Goal: Task Accomplishment & Management: Complete application form

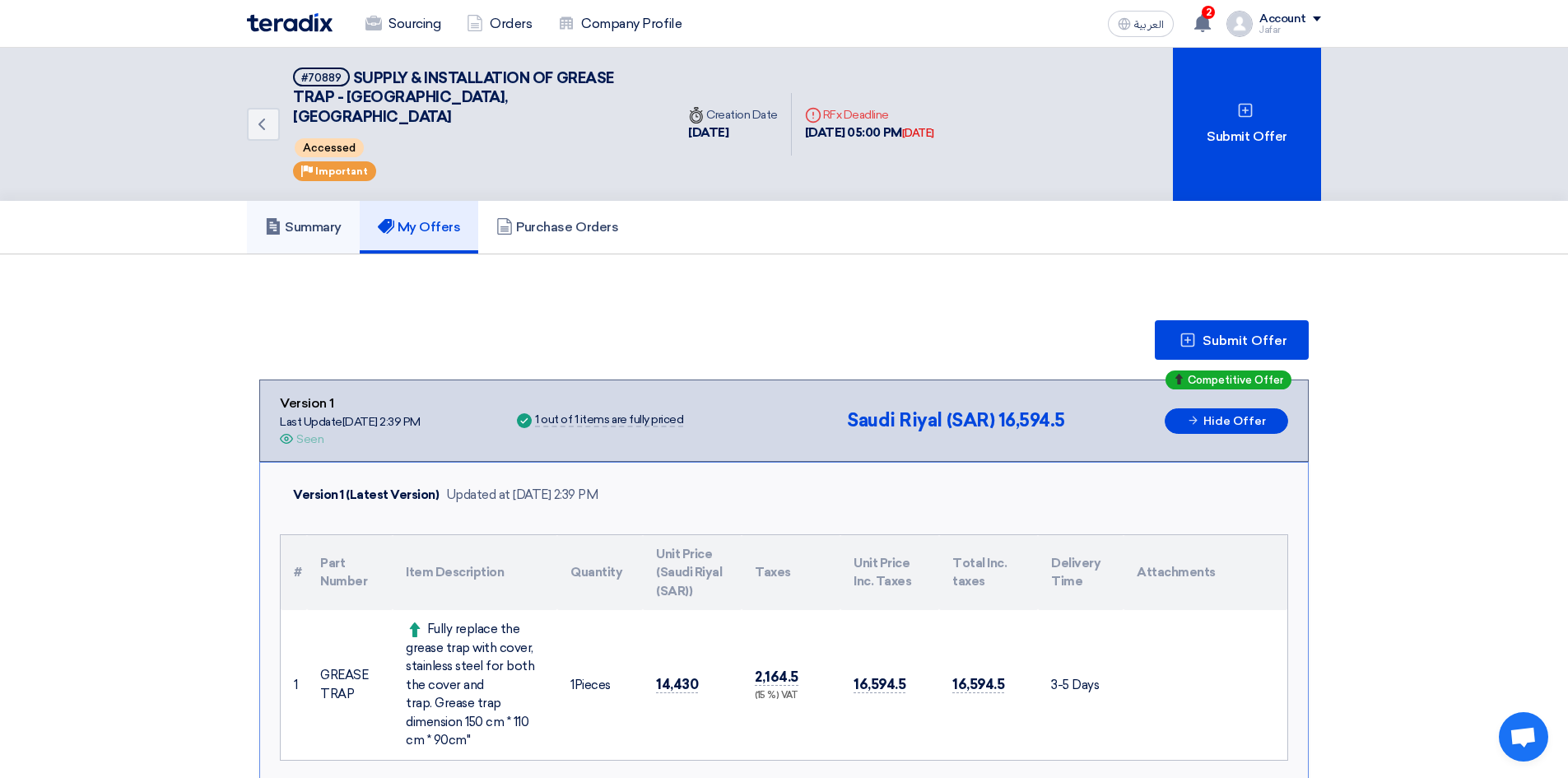
click at [312, 219] on h5 "Summary" at bounding box center [303, 227] width 76 height 17
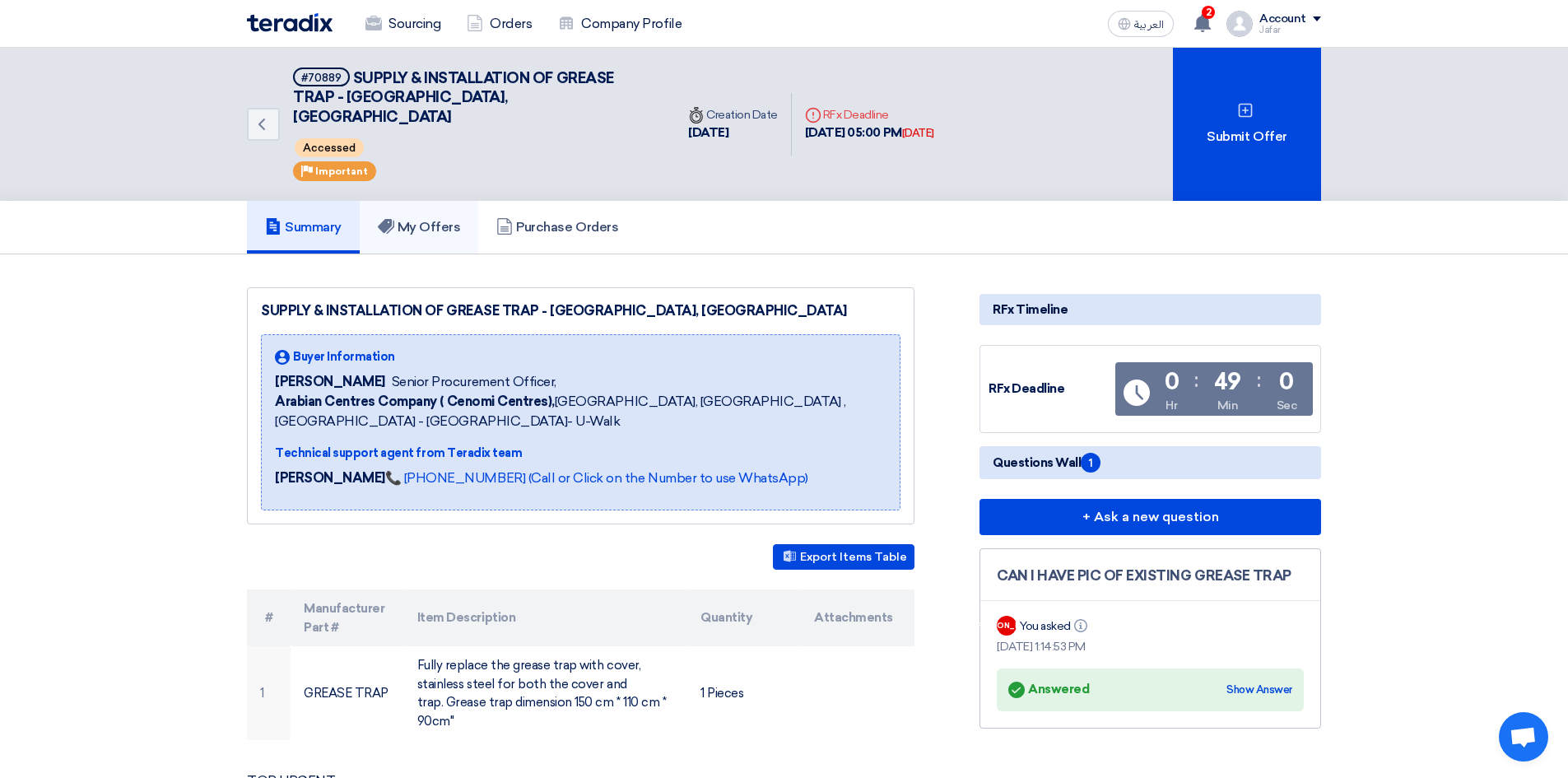
click at [422, 219] on h5 "My Offers" at bounding box center [419, 227] width 83 height 17
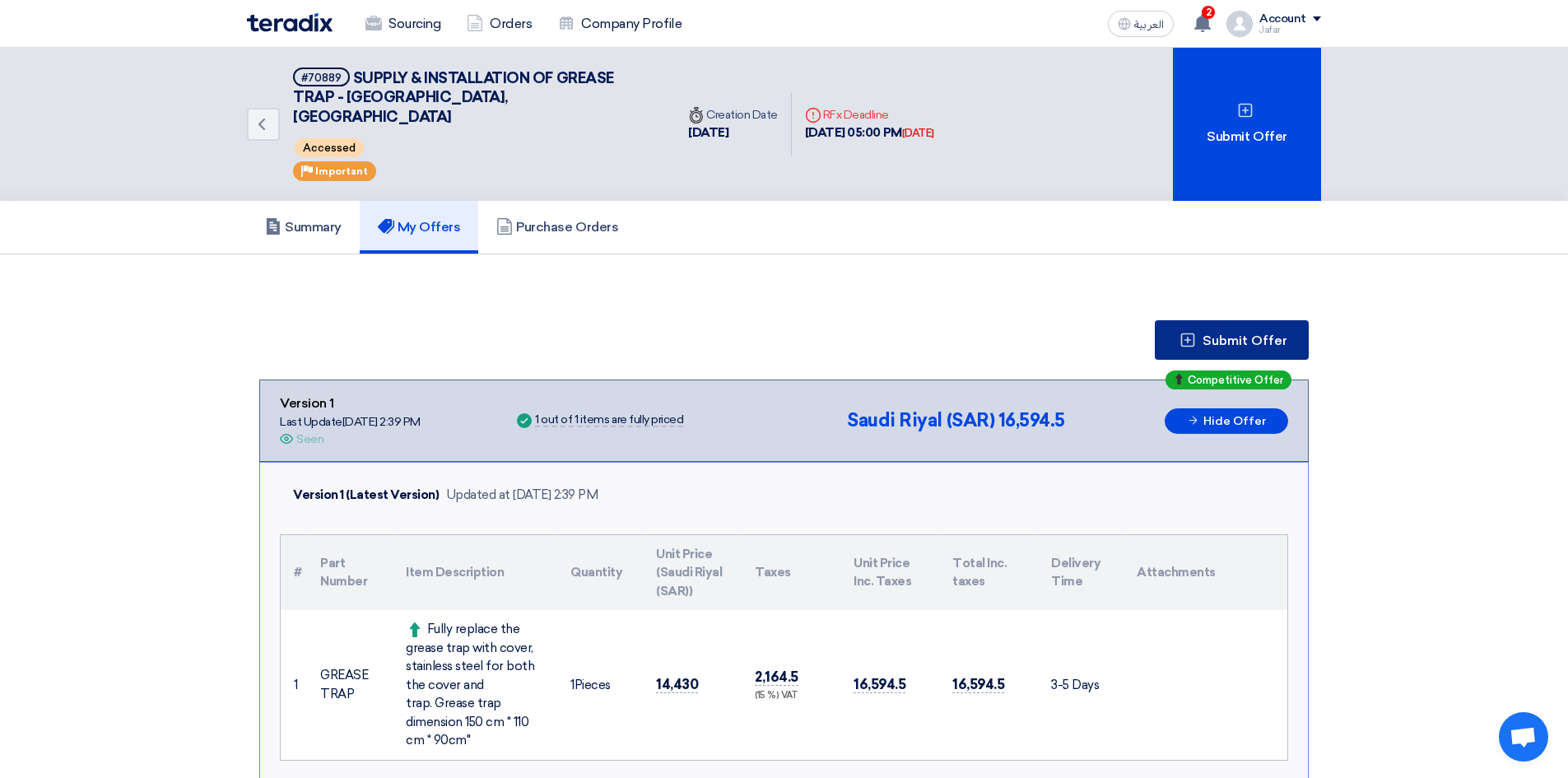
click at [1220, 329] on button "Submit Offer" at bounding box center [1231, 340] width 154 height 40
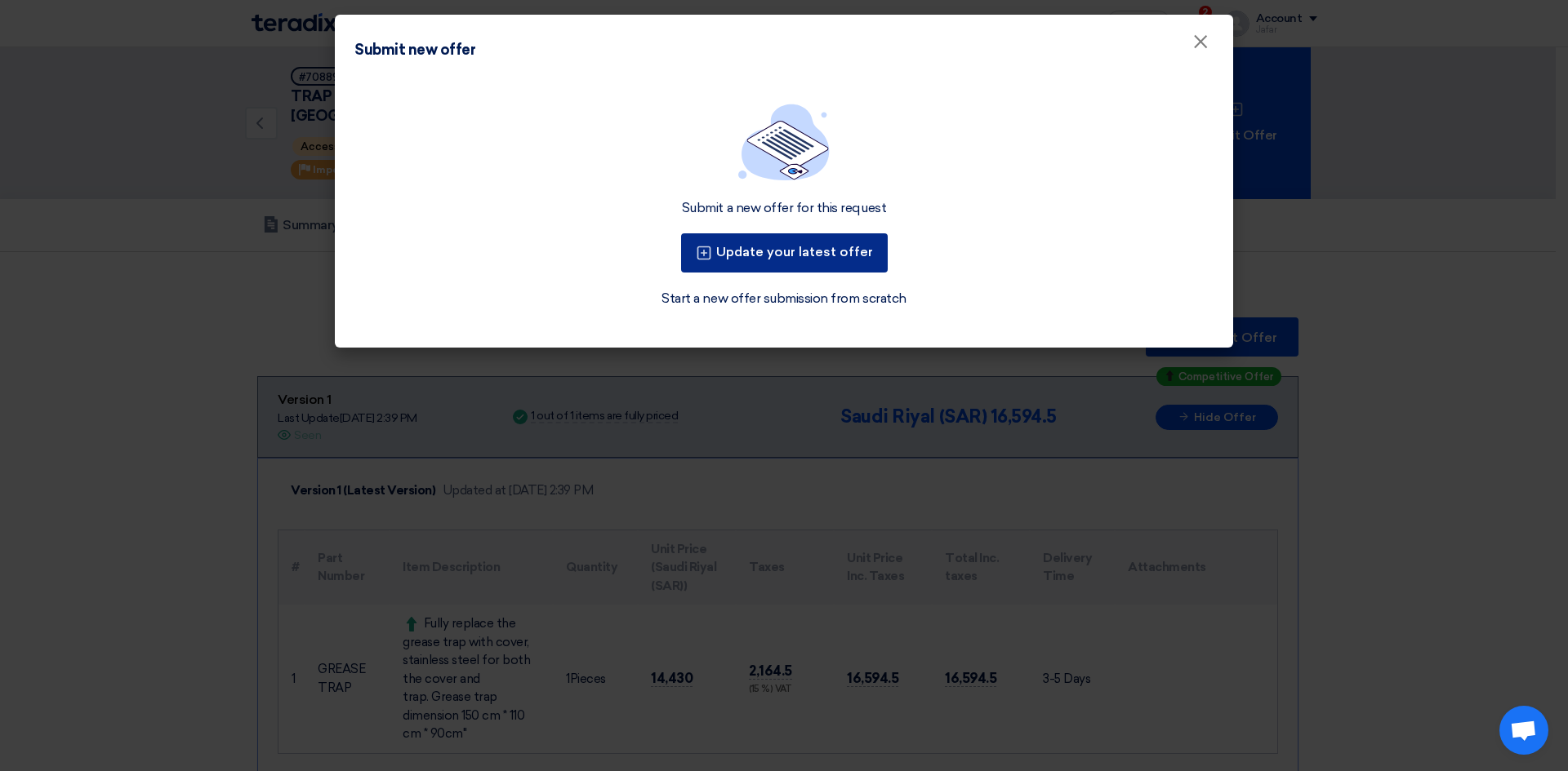
click at [803, 247] on button "Update your latest offer" at bounding box center [784, 253] width 206 height 39
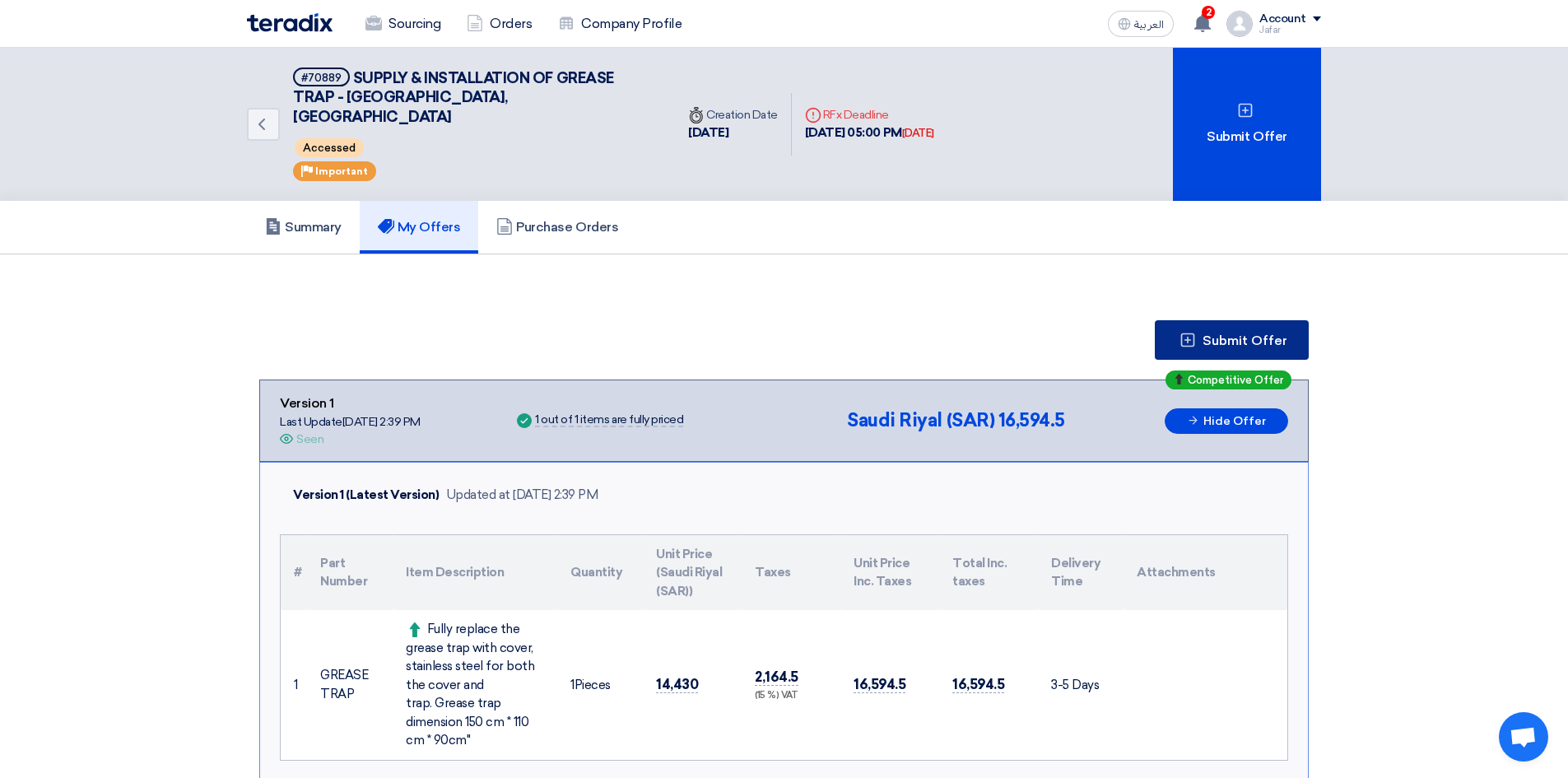
click at [1249, 334] on span "Submit Offer" at bounding box center [1245, 340] width 85 height 13
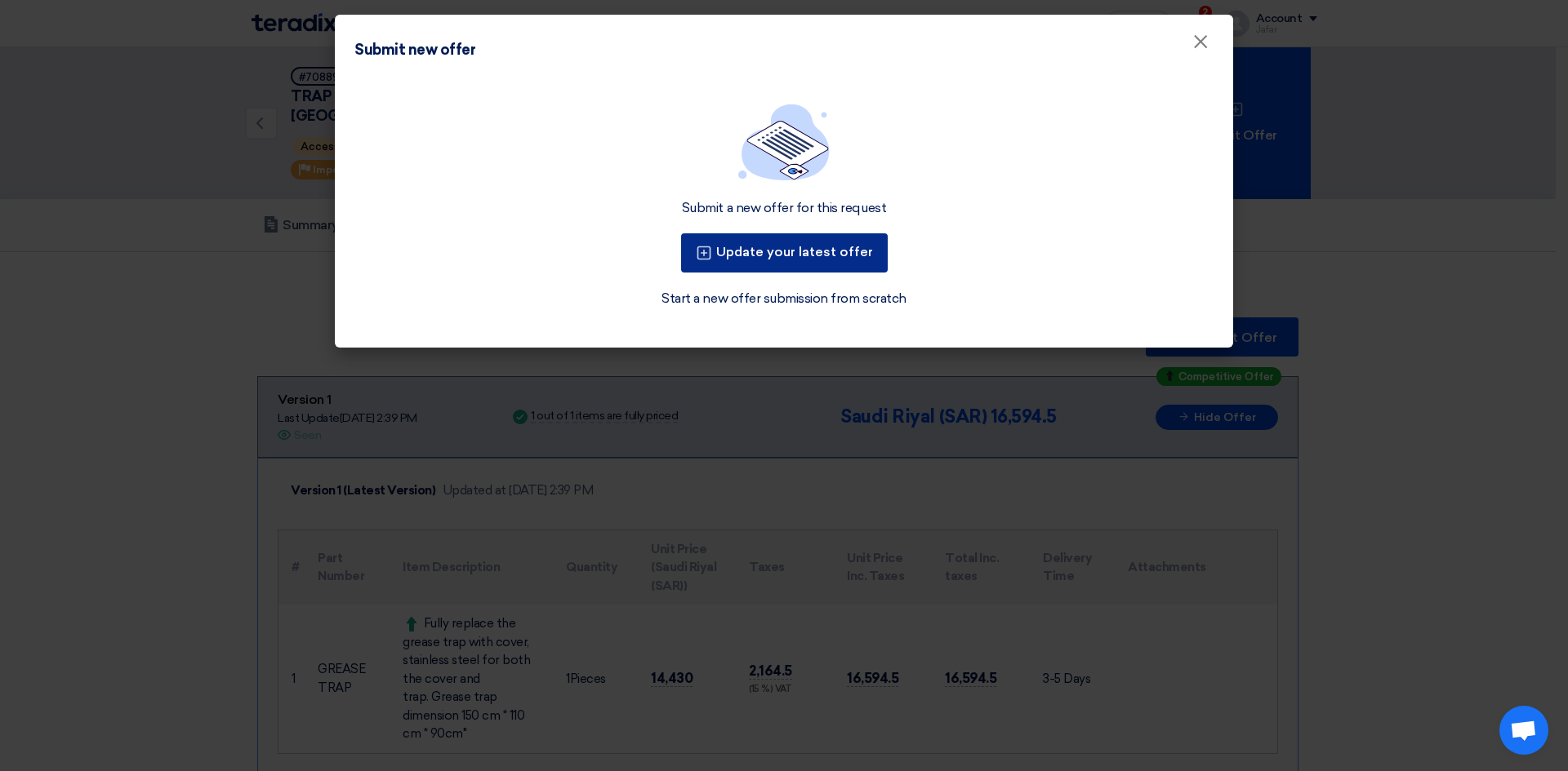
click at [843, 255] on button "Update your latest offer" at bounding box center [784, 253] width 206 height 39
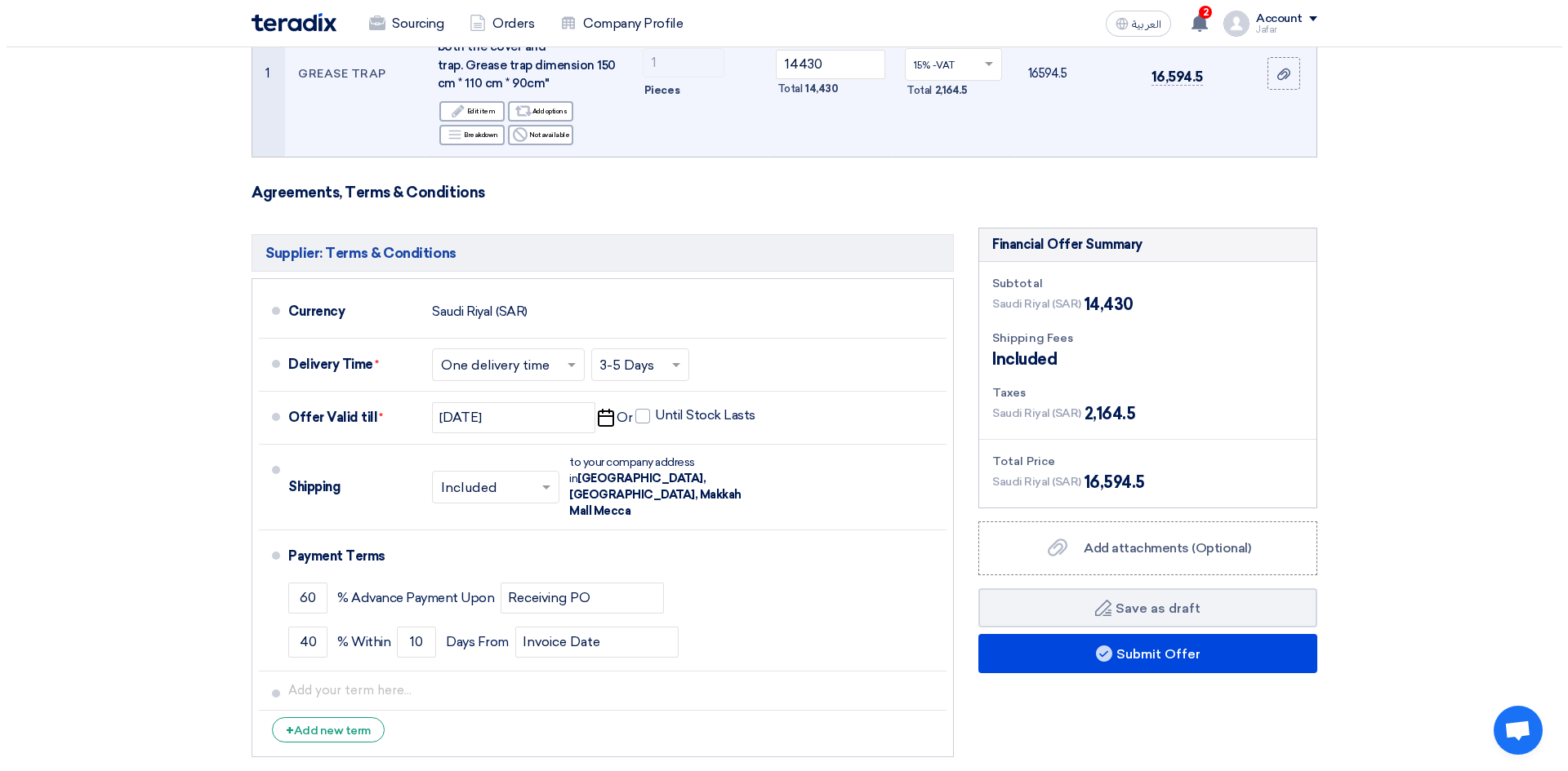
scroll to position [435, 0]
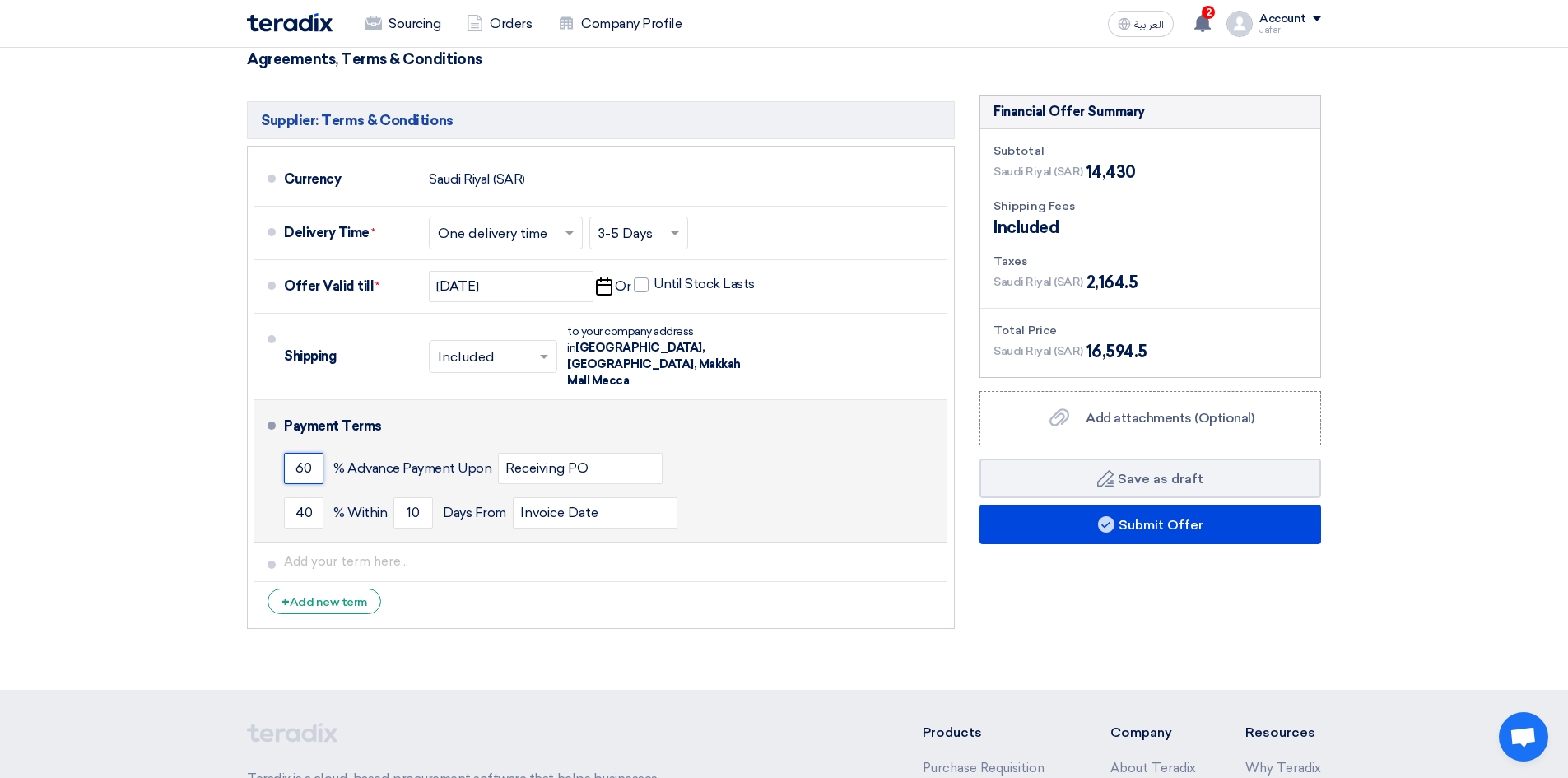
click at [295, 453] on input "60" at bounding box center [304, 469] width 40 height 32
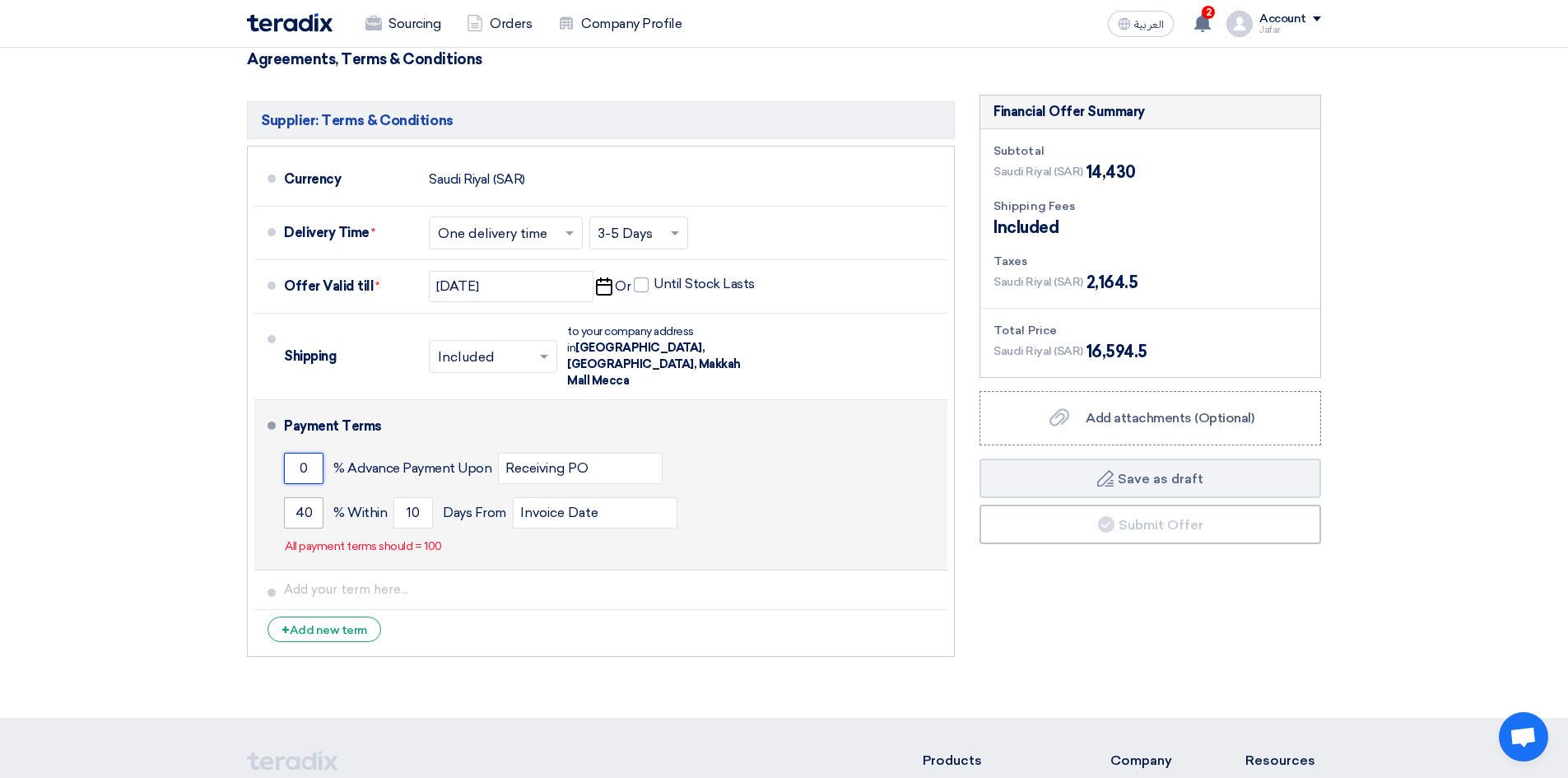
type input "0"
click at [306, 498] on input "40" at bounding box center [304, 513] width 40 height 32
click at [313, 498] on input "41" at bounding box center [304, 513] width 40 height 32
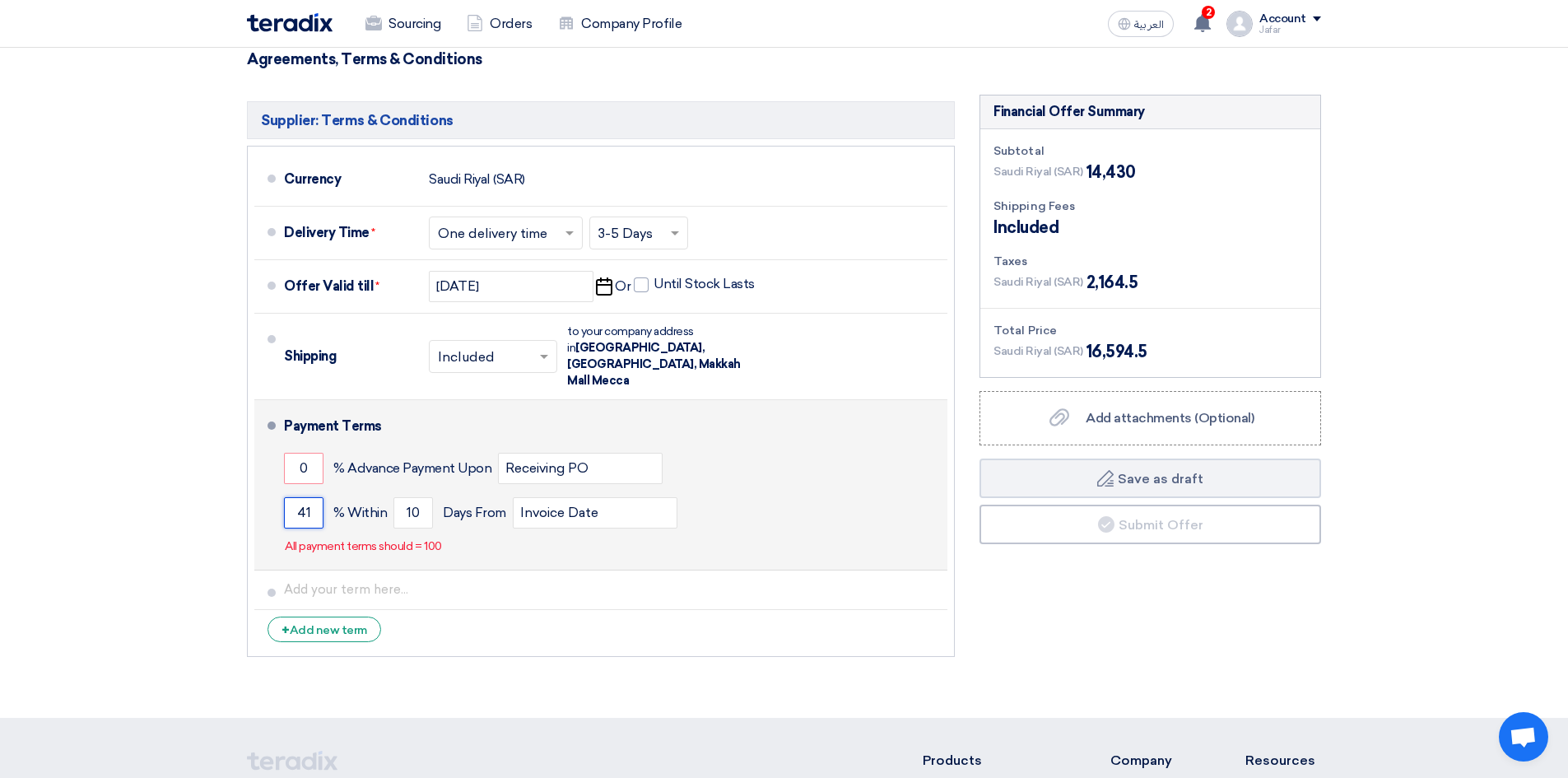
click at [313, 498] on input "41" at bounding box center [304, 513] width 40 height 32
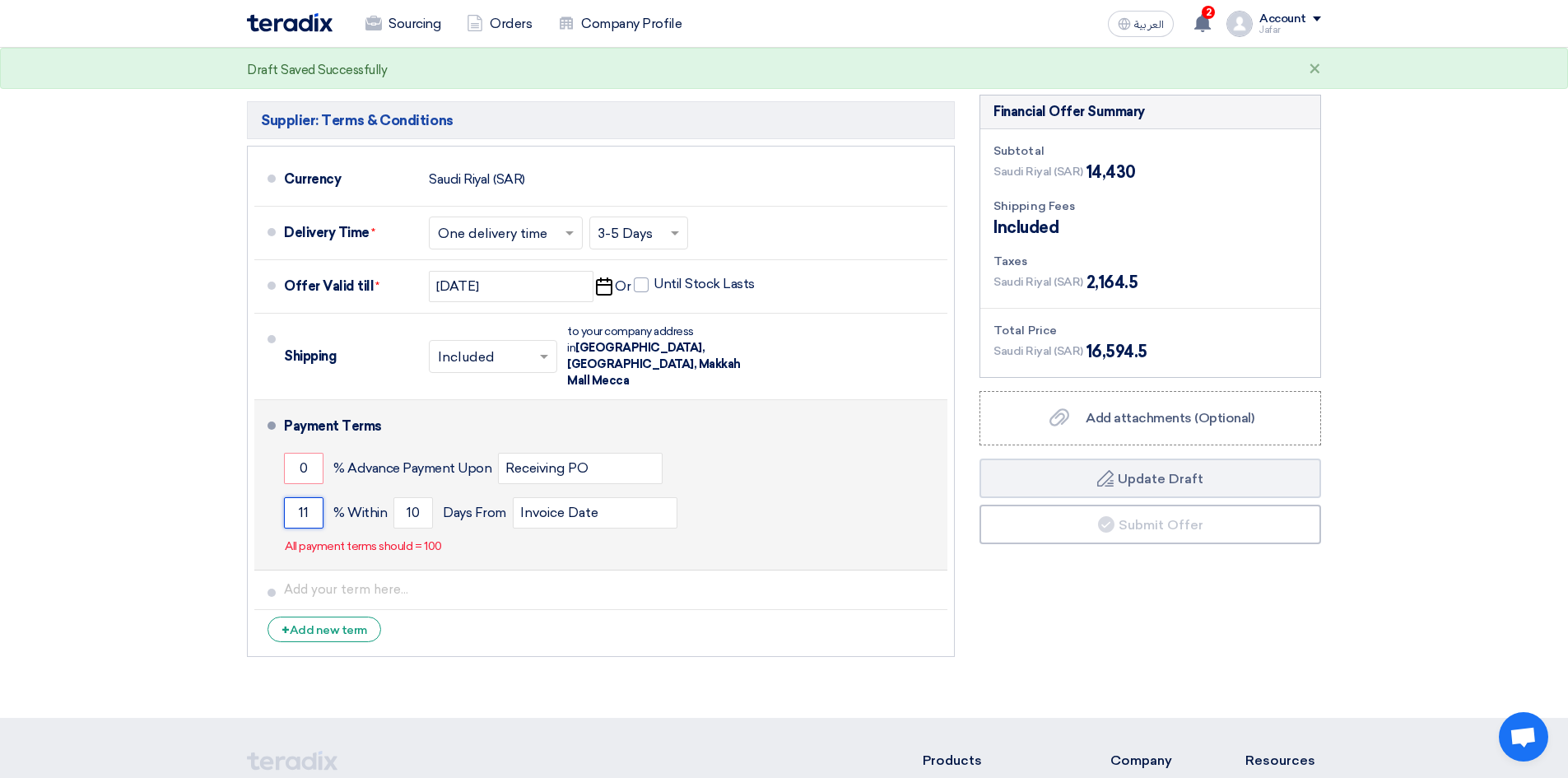
drag, startPoint x: 309, startPoint y: 492, endPoint x: 278, endPoint y: 498, distance: 31.6
click at [278, 498] on li "Payment Terms 0 % Advance Payment Upon Receiving PO 11 % Within 10" at bounding box center [601, 486] width 693 height 170
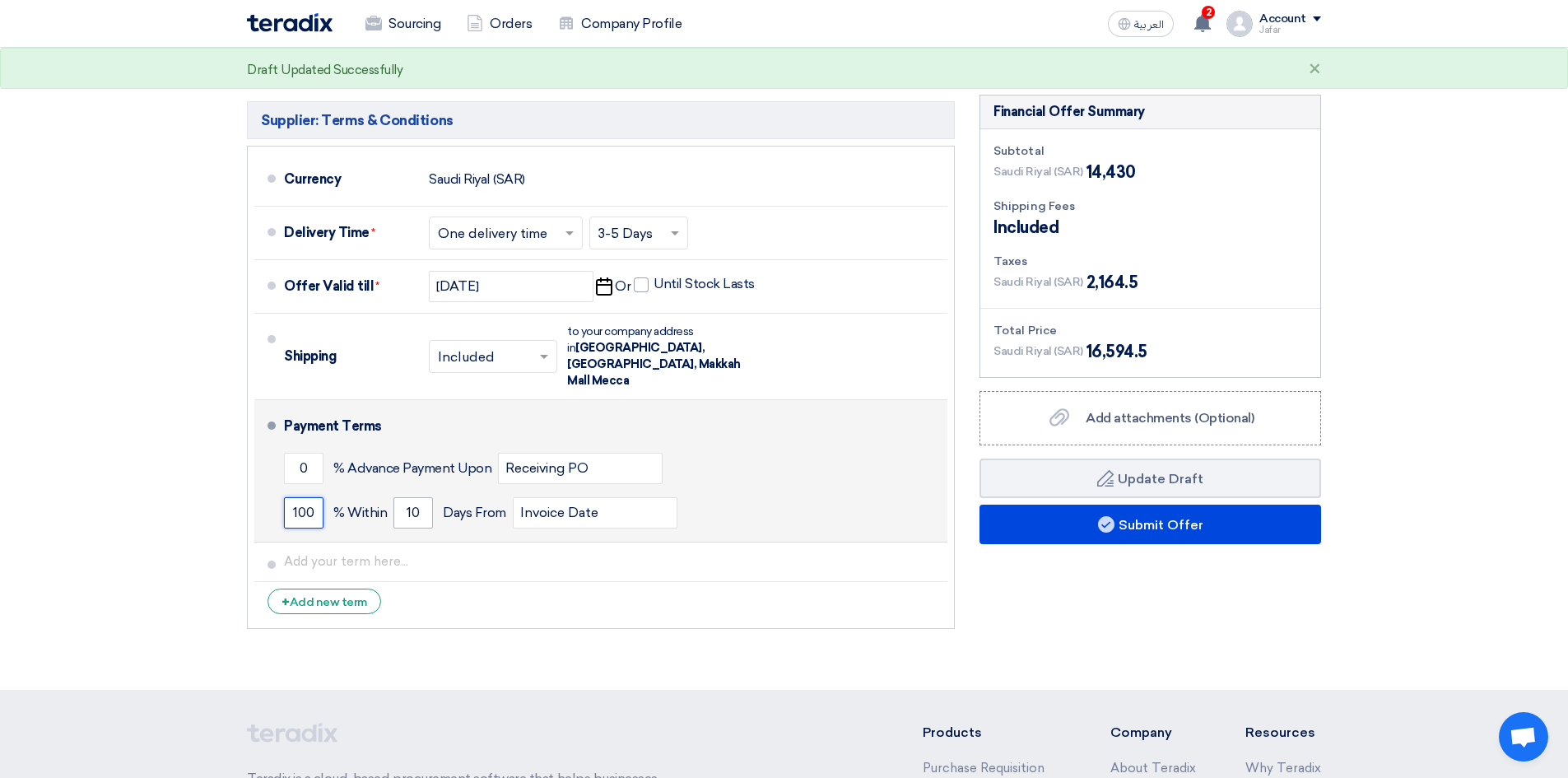
type input "100"
click at [431, 498] on input "10" at bounding box center [413, 513] width 40 height 32
click at [430, 498] on input "10" at bounding box center [413, 513] width 40 height 32
click at [429, 498] on input "10" at bounding box center [413, 513] width 40 height 32
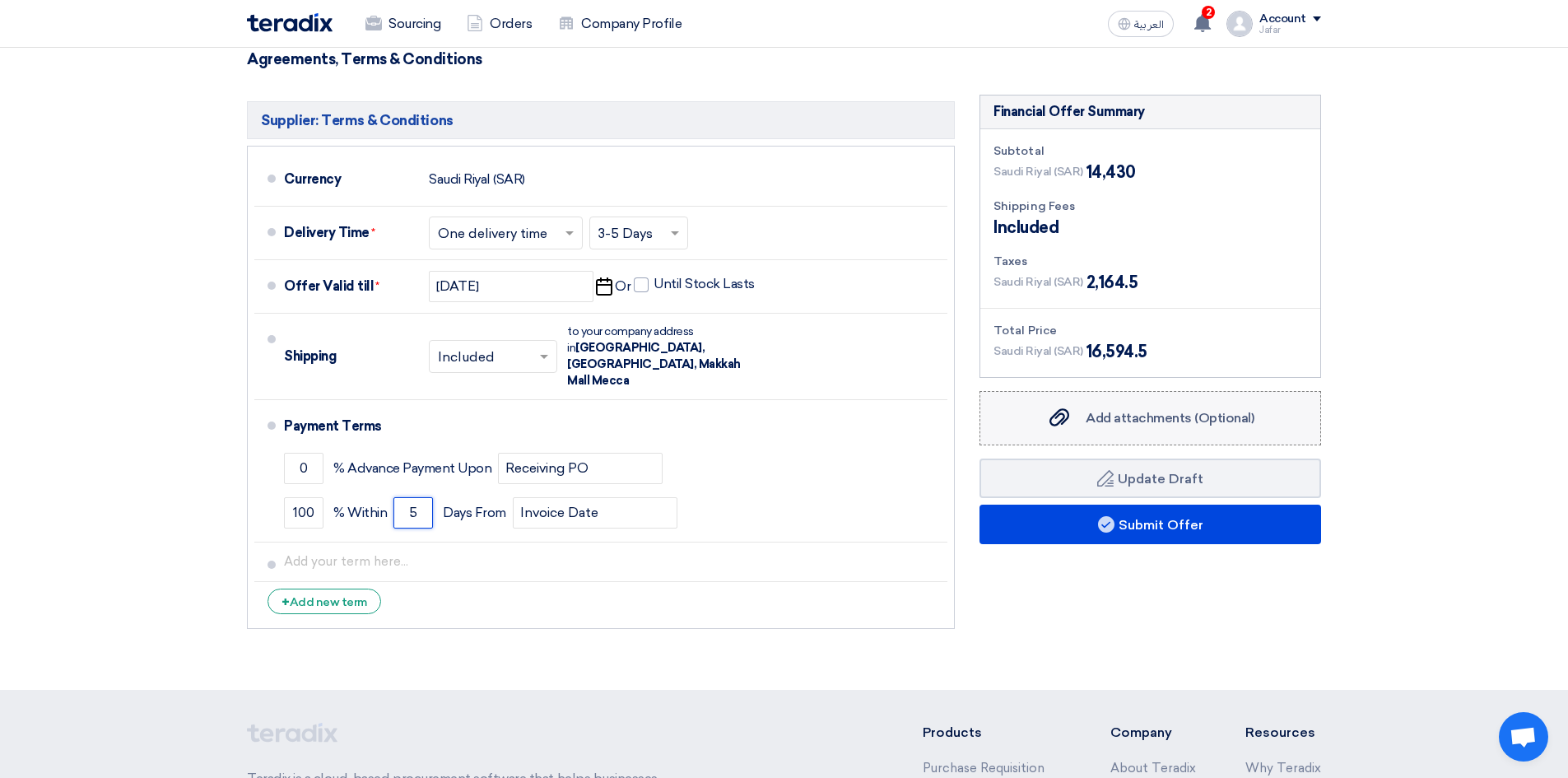
type input "5"
click at [1093, 434] on label "Add attachments (Optional) Add attachments (Optional)" at bounding box center [1150, 418] width 342 height 55
click at [0, 0] on input "Add attachments (Optional) Add attachments (Optional)" at bounding box center [0, 0] width 0 height 0
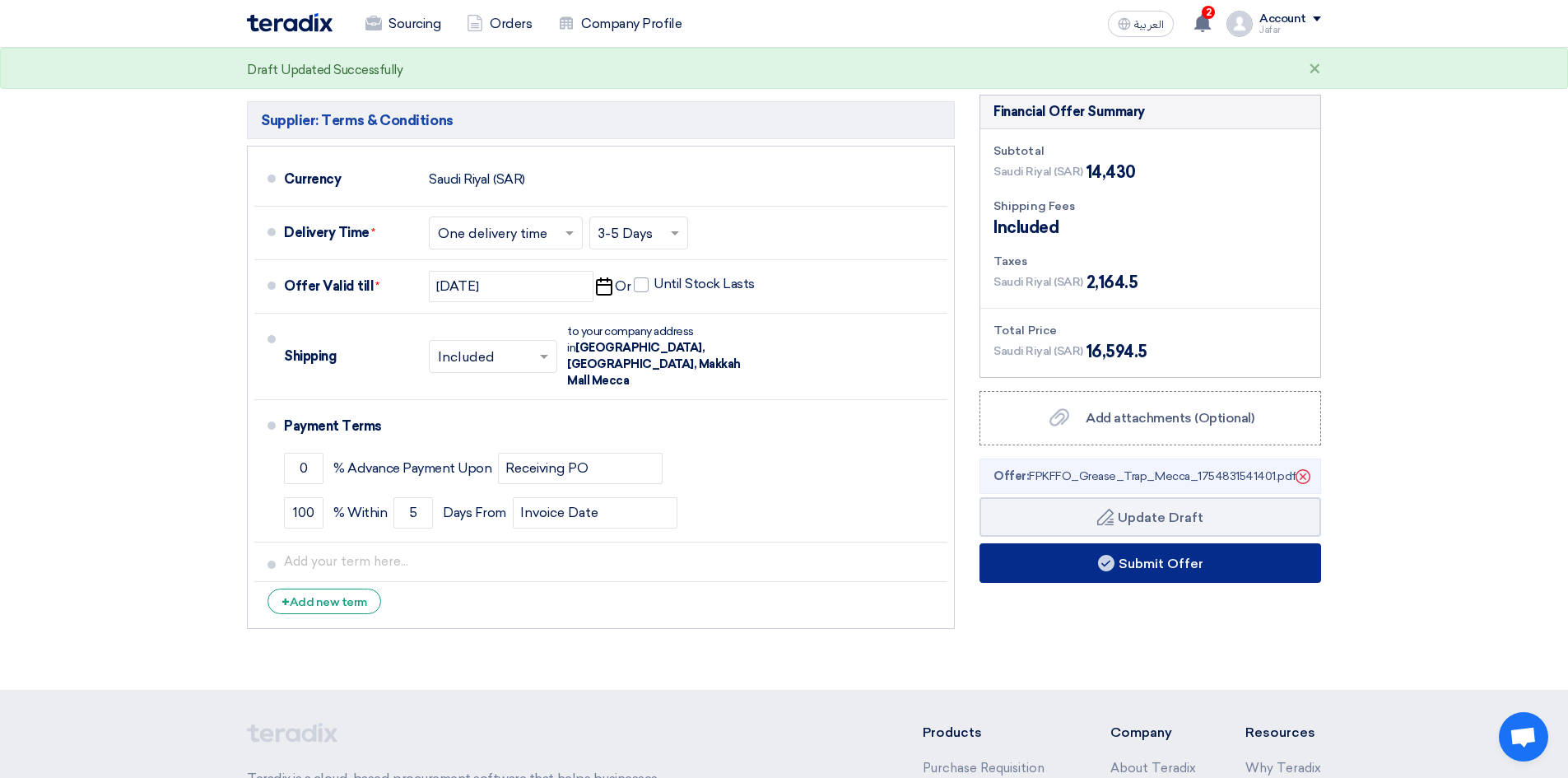
click at [1098, 564] on use at bounding box center [1106, 563] width 17 height 17
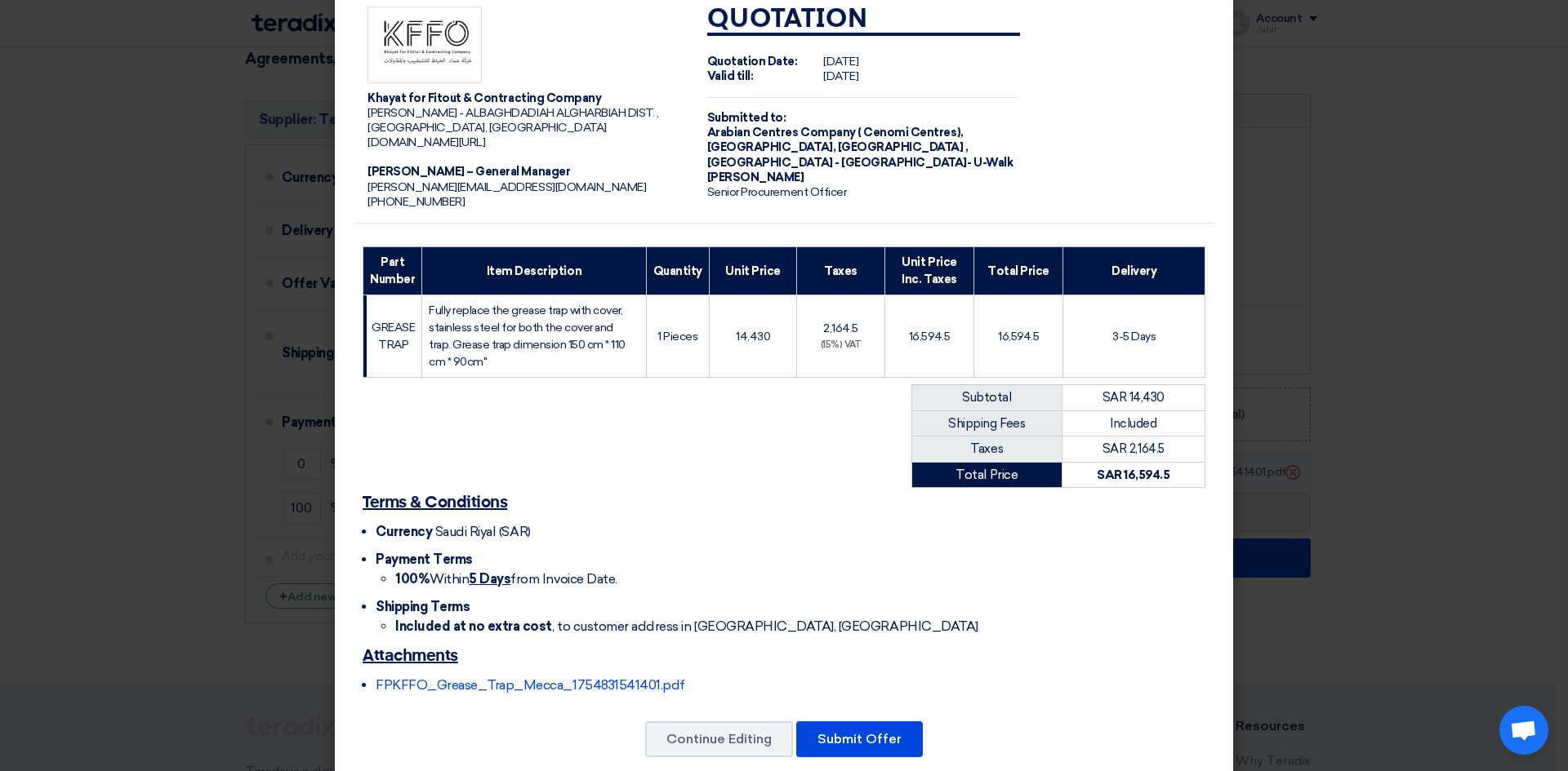
scroll to position [58, 0]
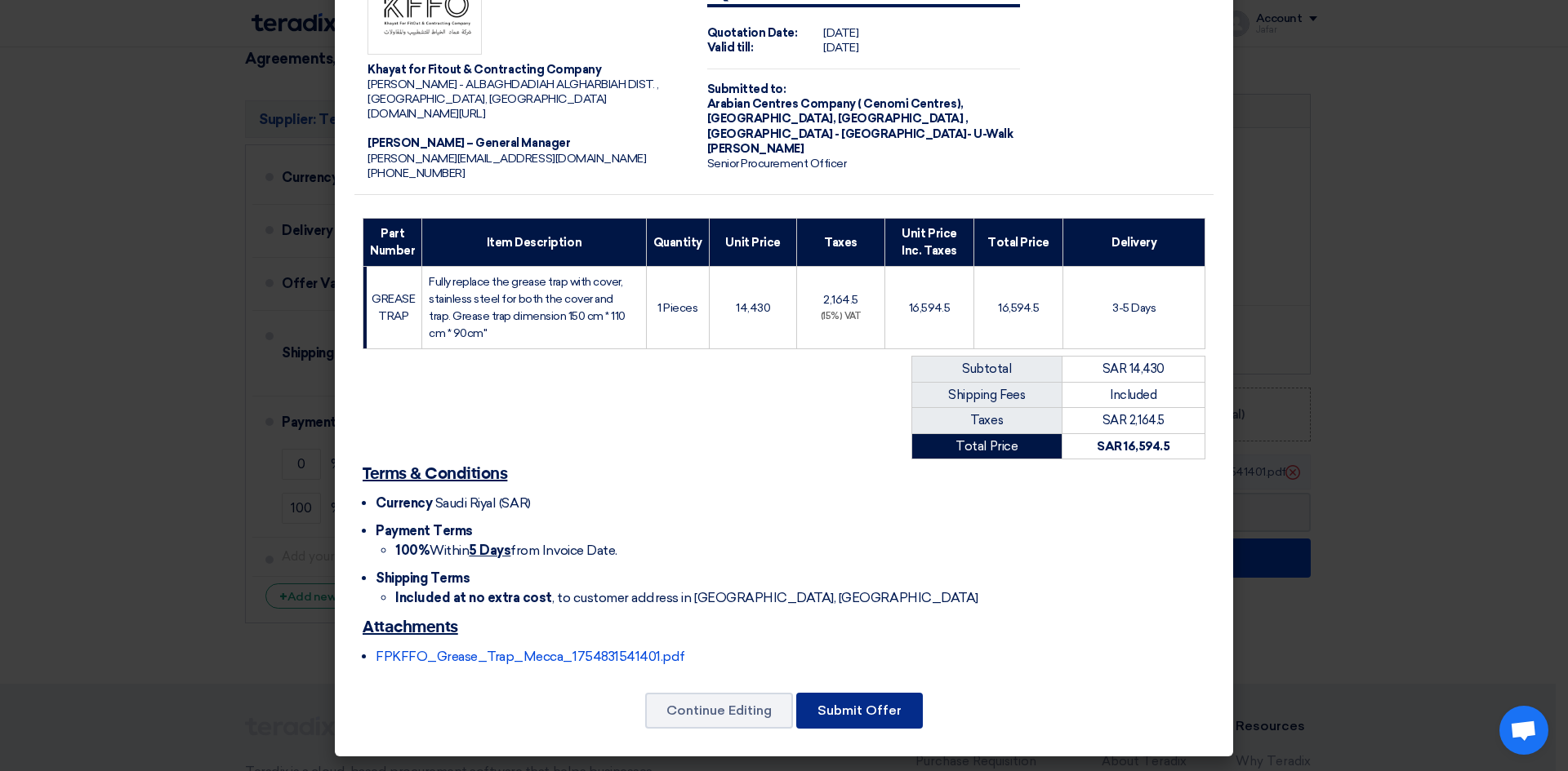
click at [837, 705] on button "Submit Offer" at bounding box center [859, 711] width 127 height 36
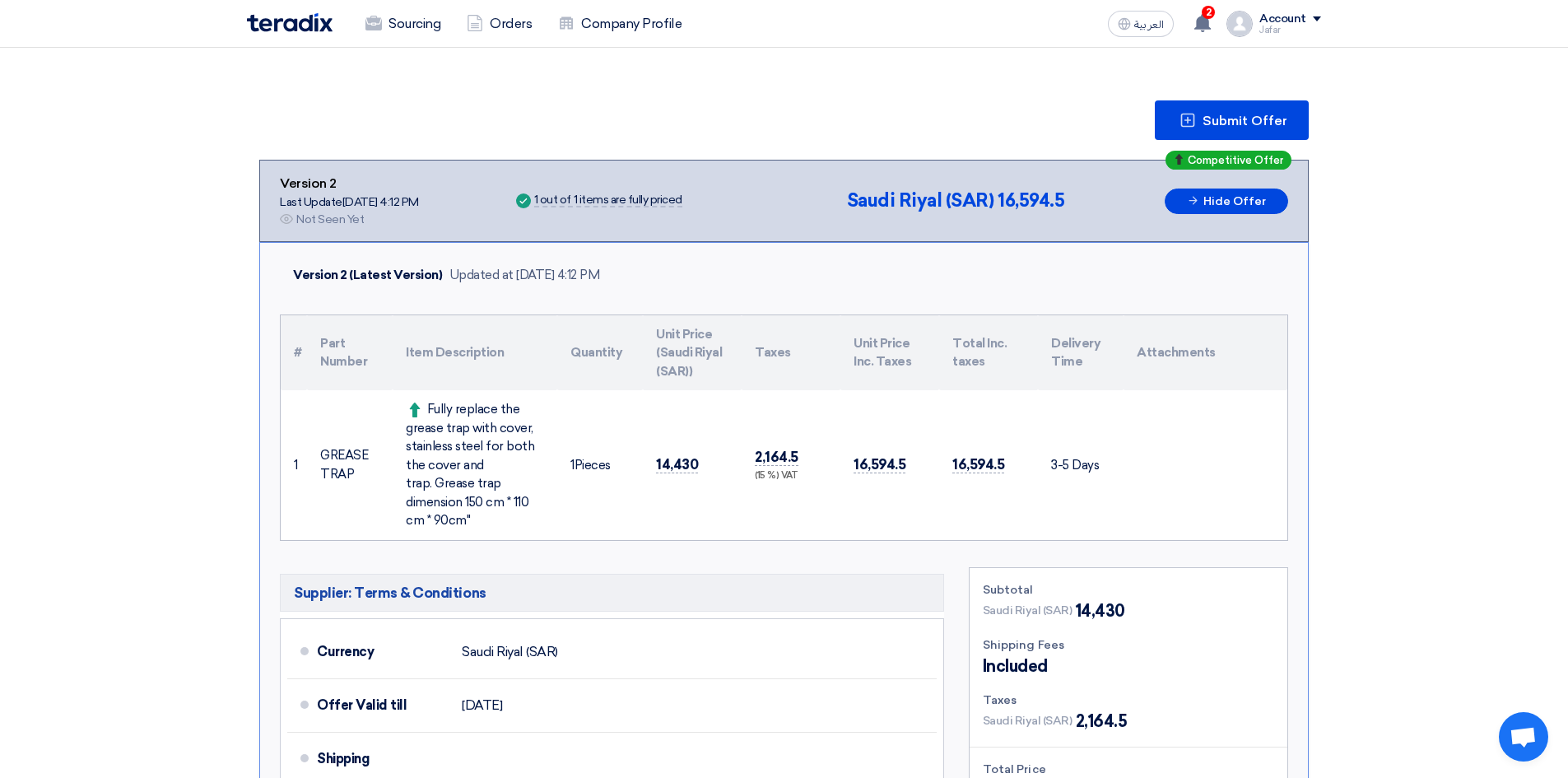
scroll to position [0, 0]
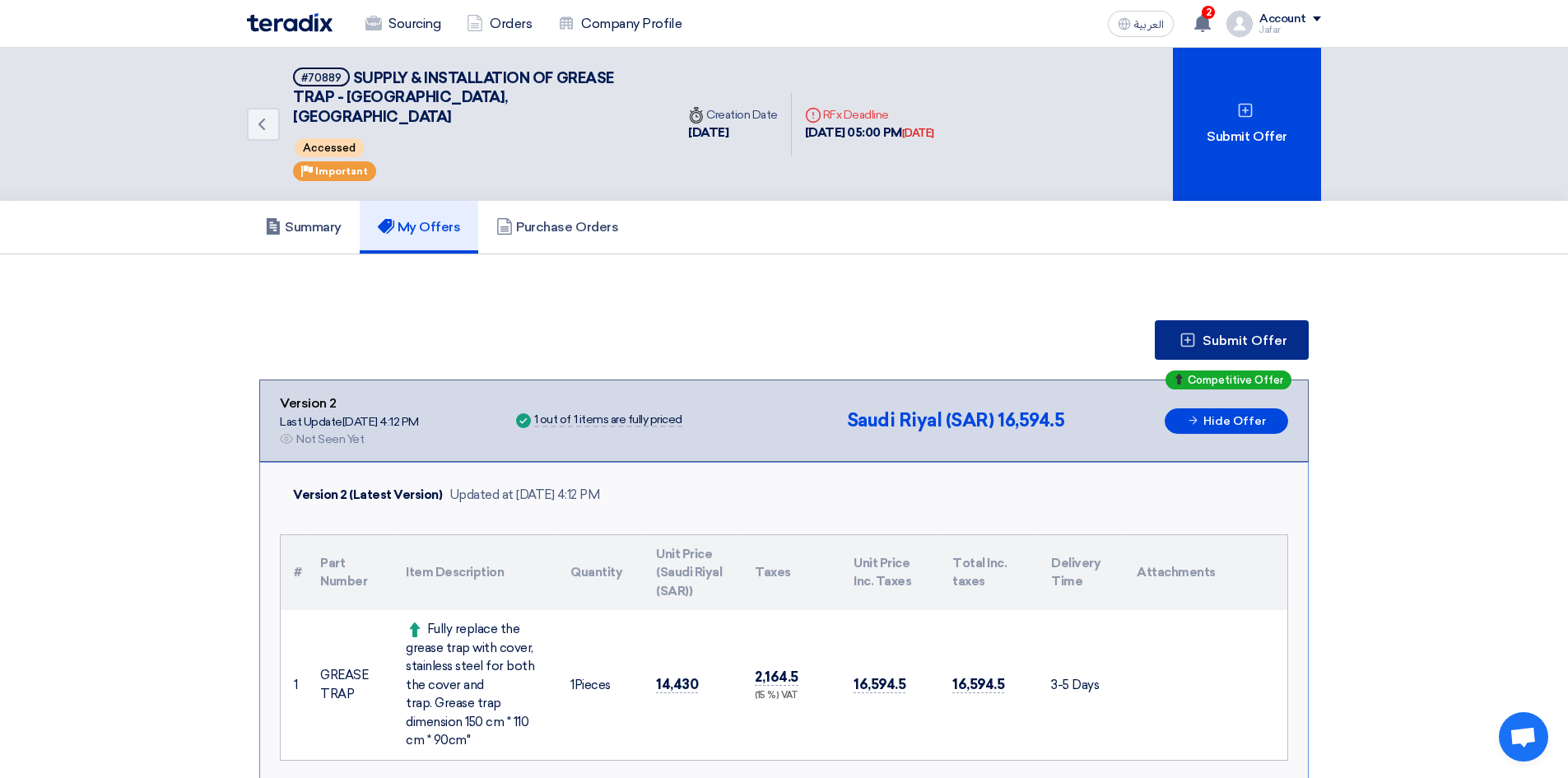
click at [1255, 334] on span "Submit Offer" at bounding box center [1245, 340] width 85 height 13
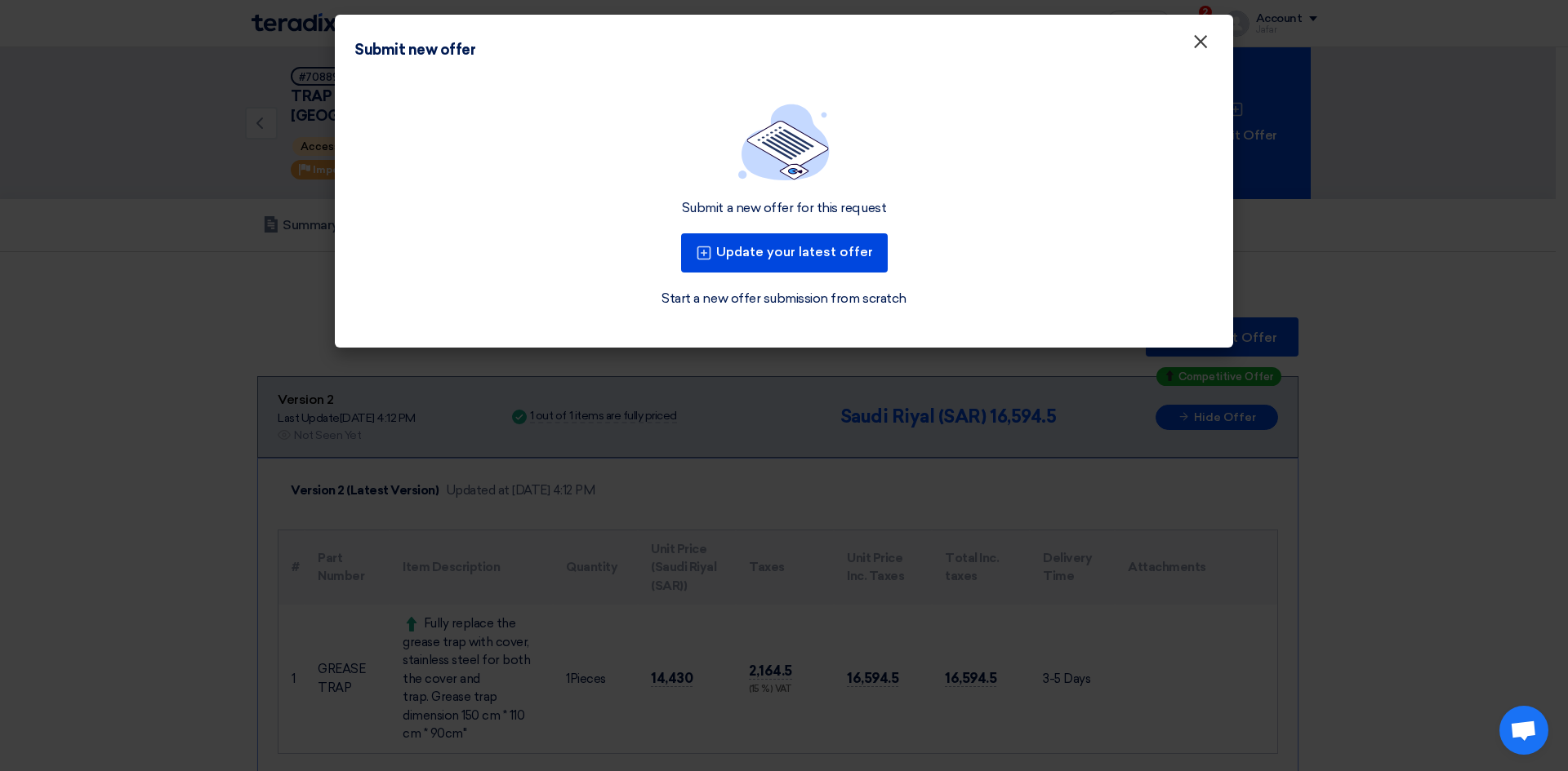
click at [1196, 42] on span "×" at bounding box center [1200, 45] width 17 height 32
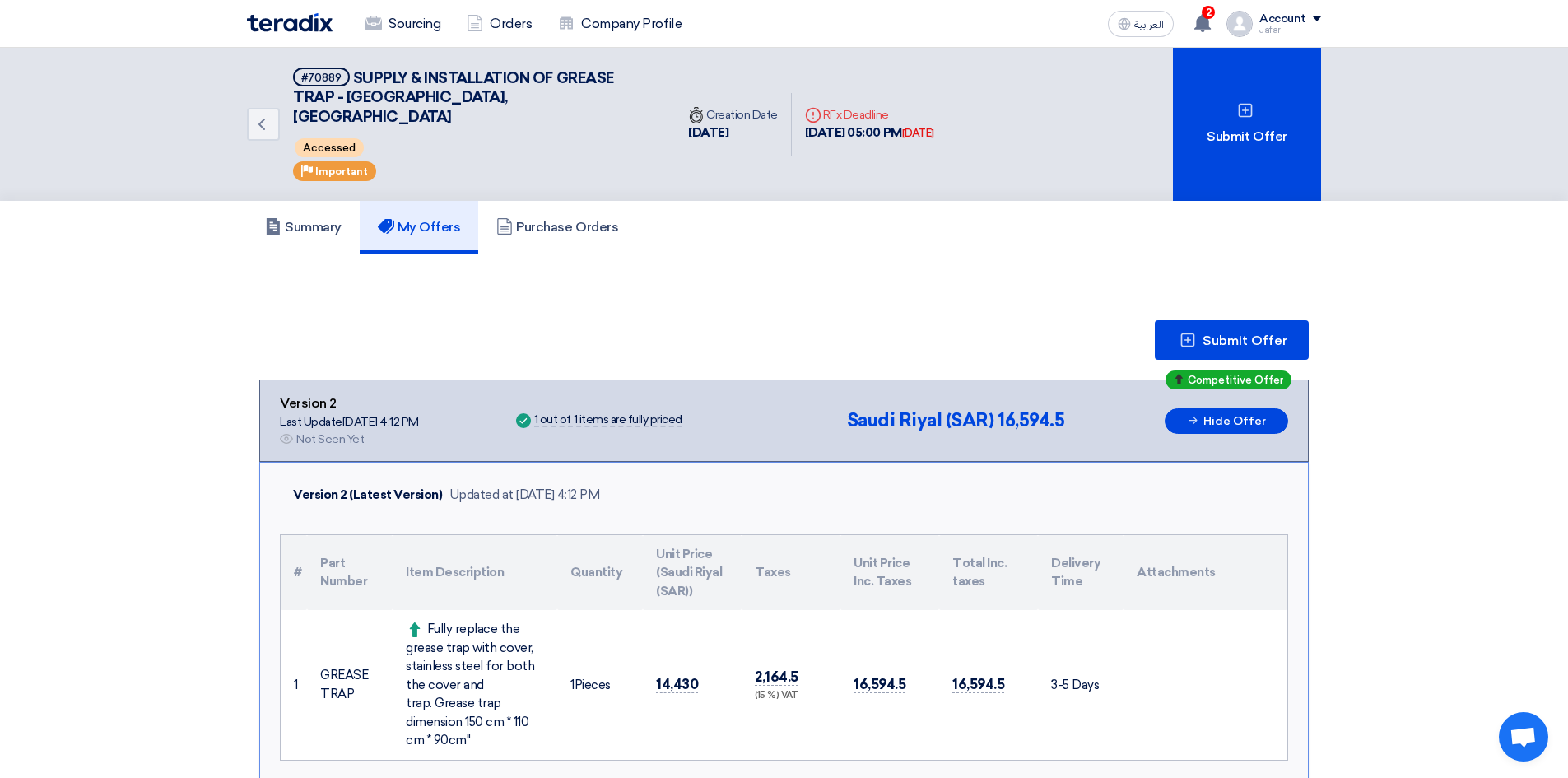
click at [279, 33] on div "Sourcing Orders Company Profile" at bounding box center [569, 24] width 645 height 37
click at [280, 28] on img at bounding box center [289, 22] width 85 height 19
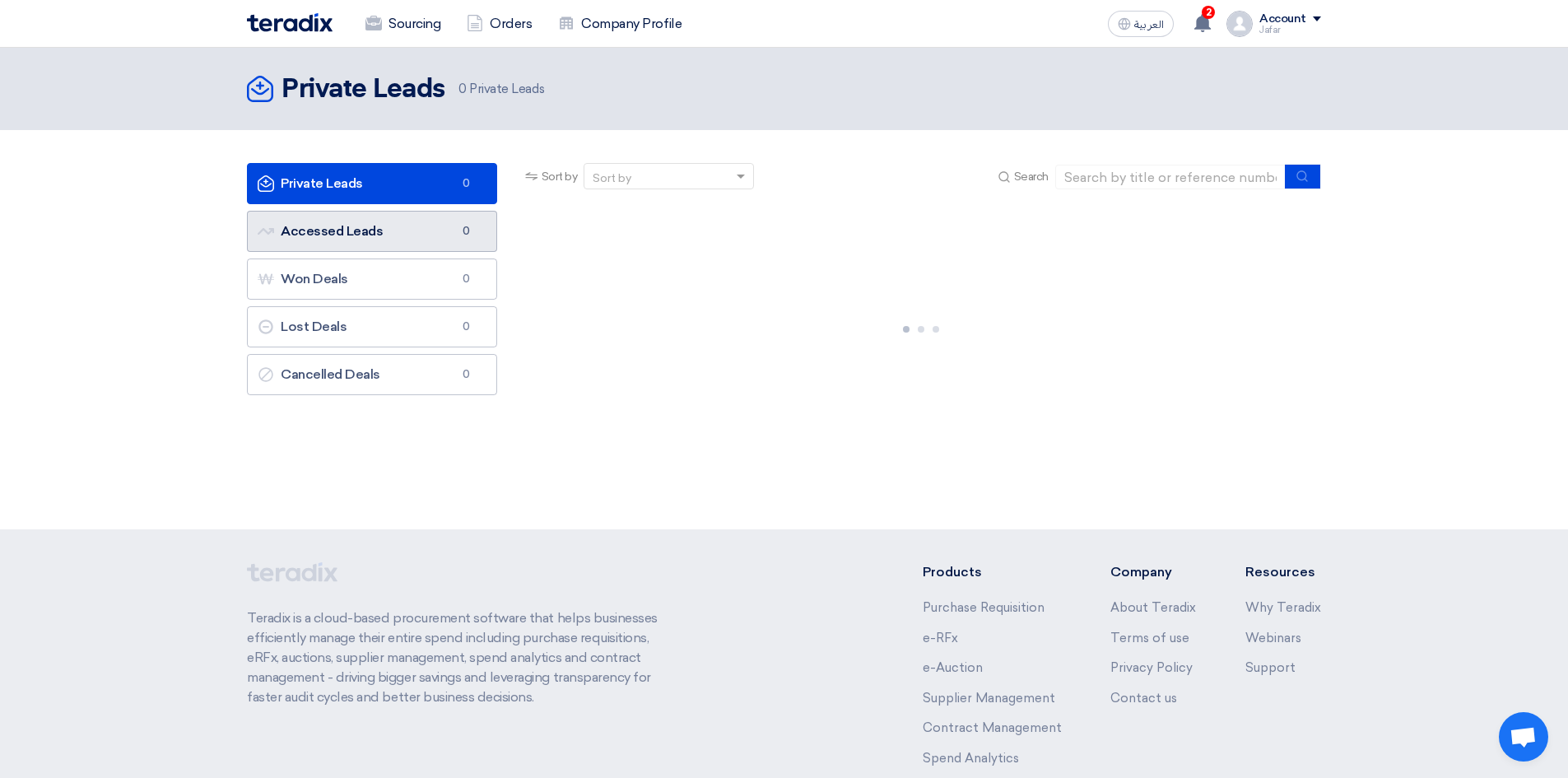
click at [363, 241] on link "Accessed Leads Accessed Leads 0" at bounding box center [371, 232] width 251 height 42
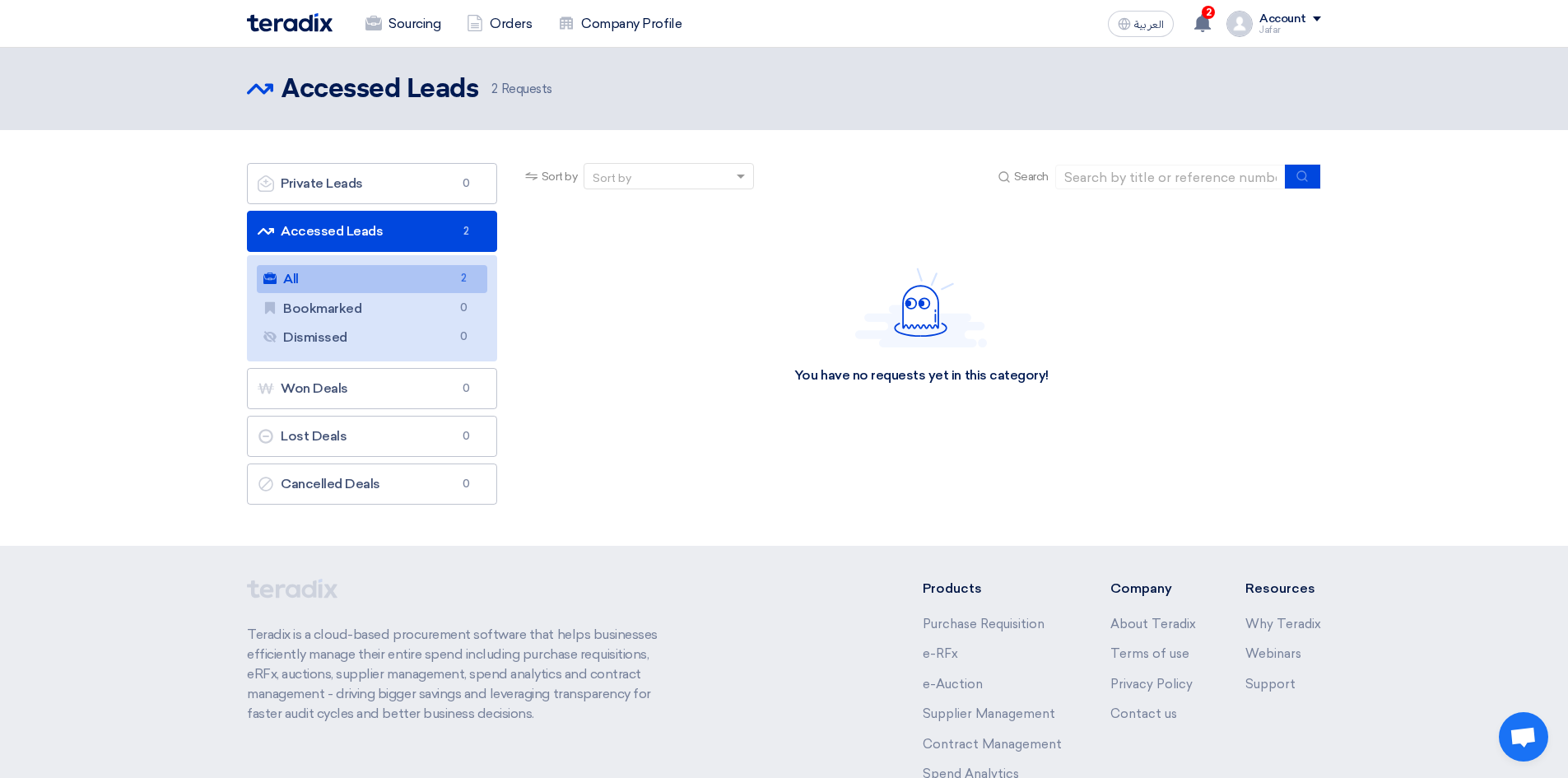
click at [408, 240] on link "Accessed Leads Accessed Leads 2" at bounding box center [371, 232] width 251 height 42
click at [414, 235] on link "Accessed Leads Accessed Leads 2" at bounding box center [371, 232] width 251 height 42
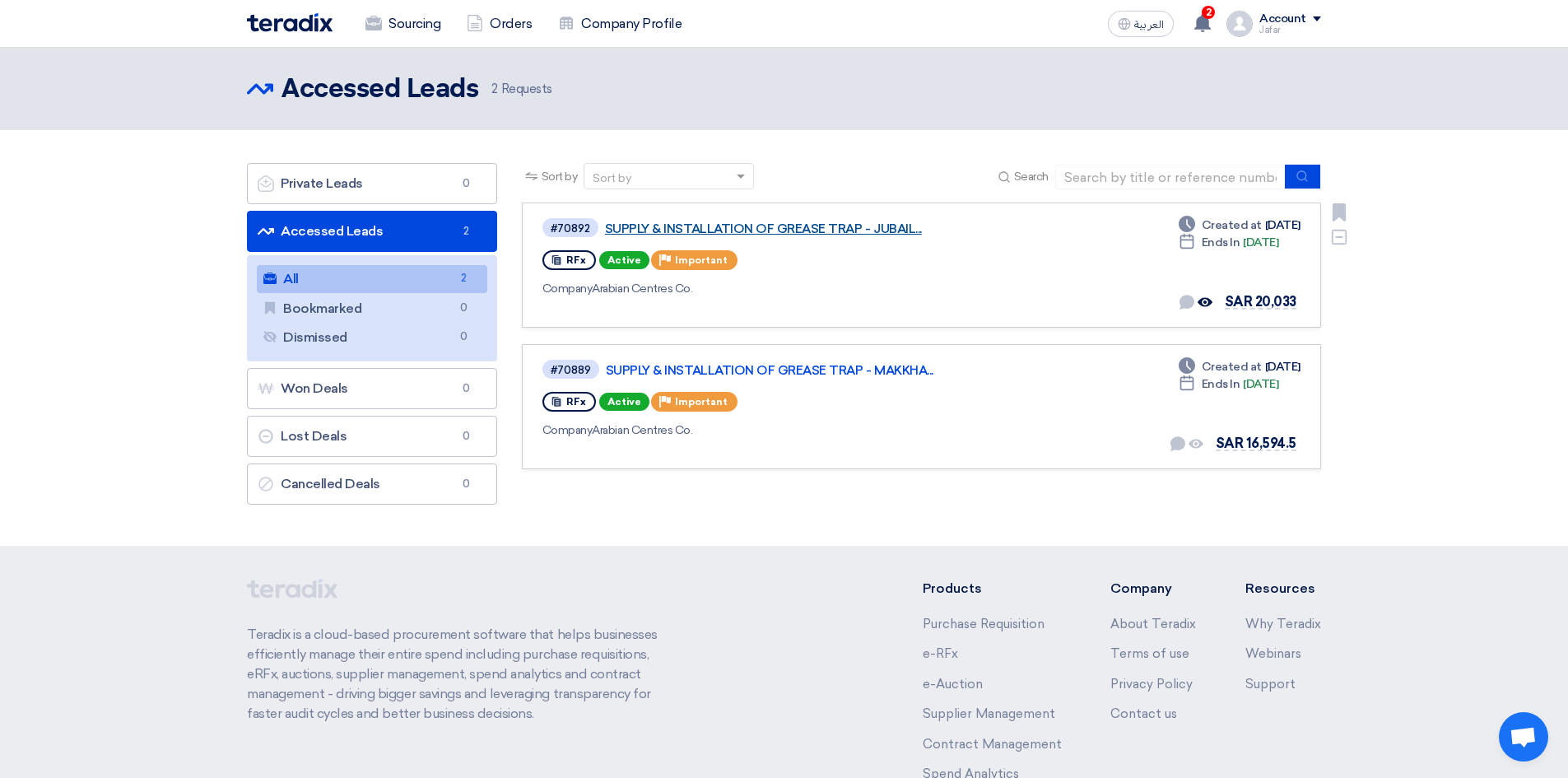
click at [838, 232] on link "SUPPLY & INSTALLATION OF GREASE TRAP - JUBAIL..." at bounding box center [811, 229] width 412 height 15
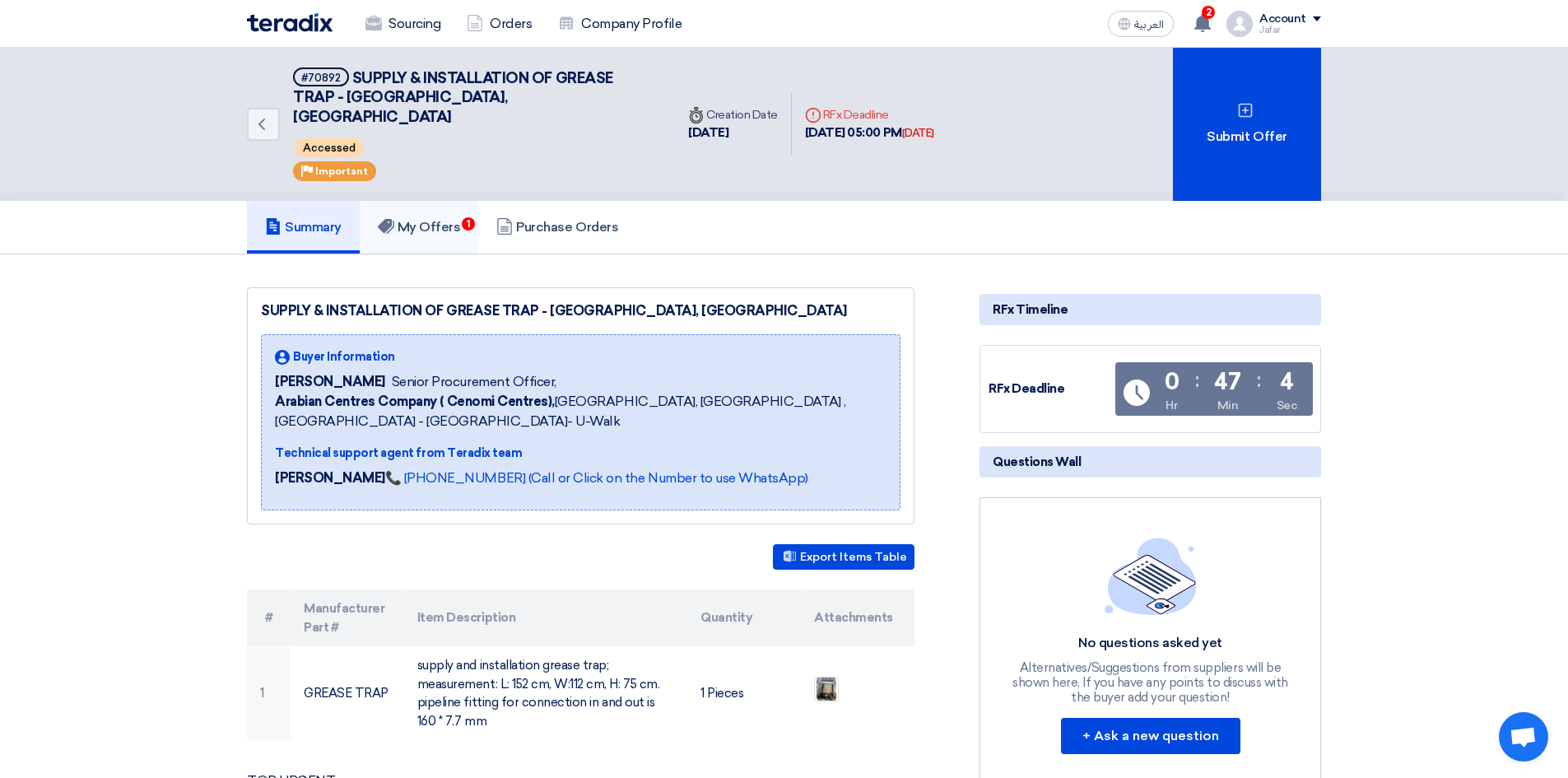
click at [442, 201] on link "My Offers 1" at bounding box center [419, 227] width 120 height 53
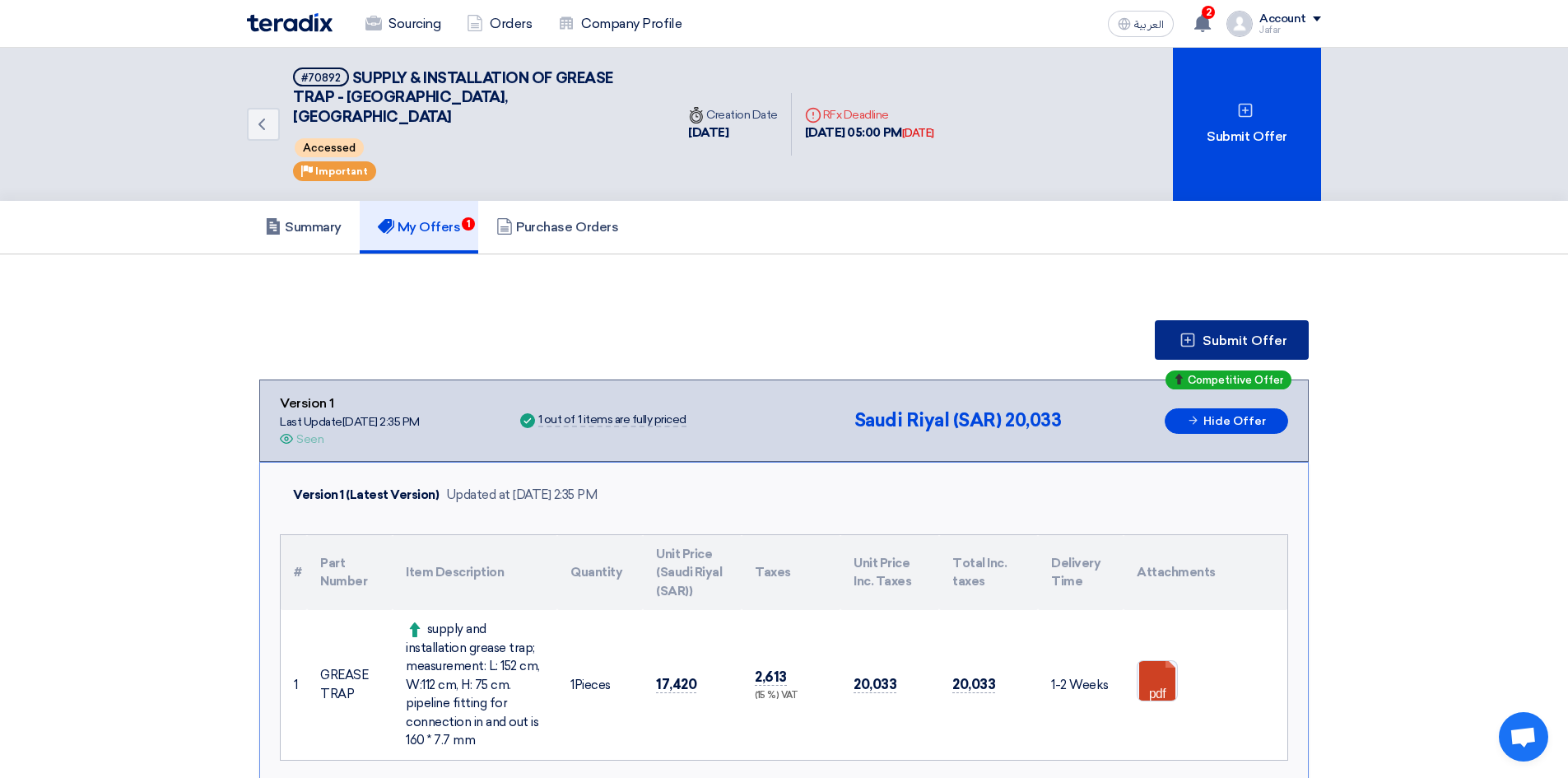
click at [1260, 334] on span "Submit Offer" at bounding box center [1245, 340] width 85 height 13
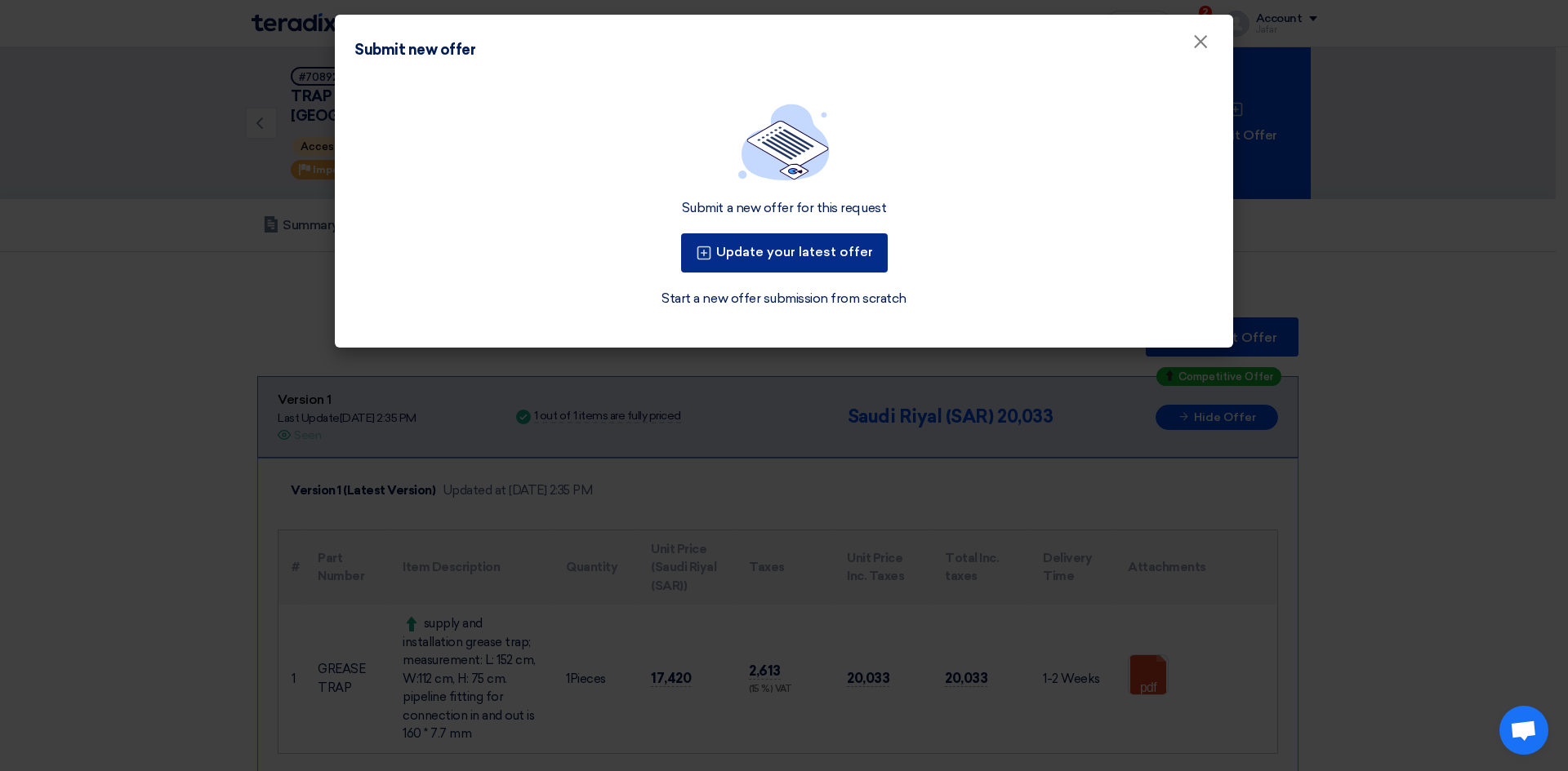
click at [758, 256] on button "Update your latest offer" at bounding box center [784, 253] width 206 height 39
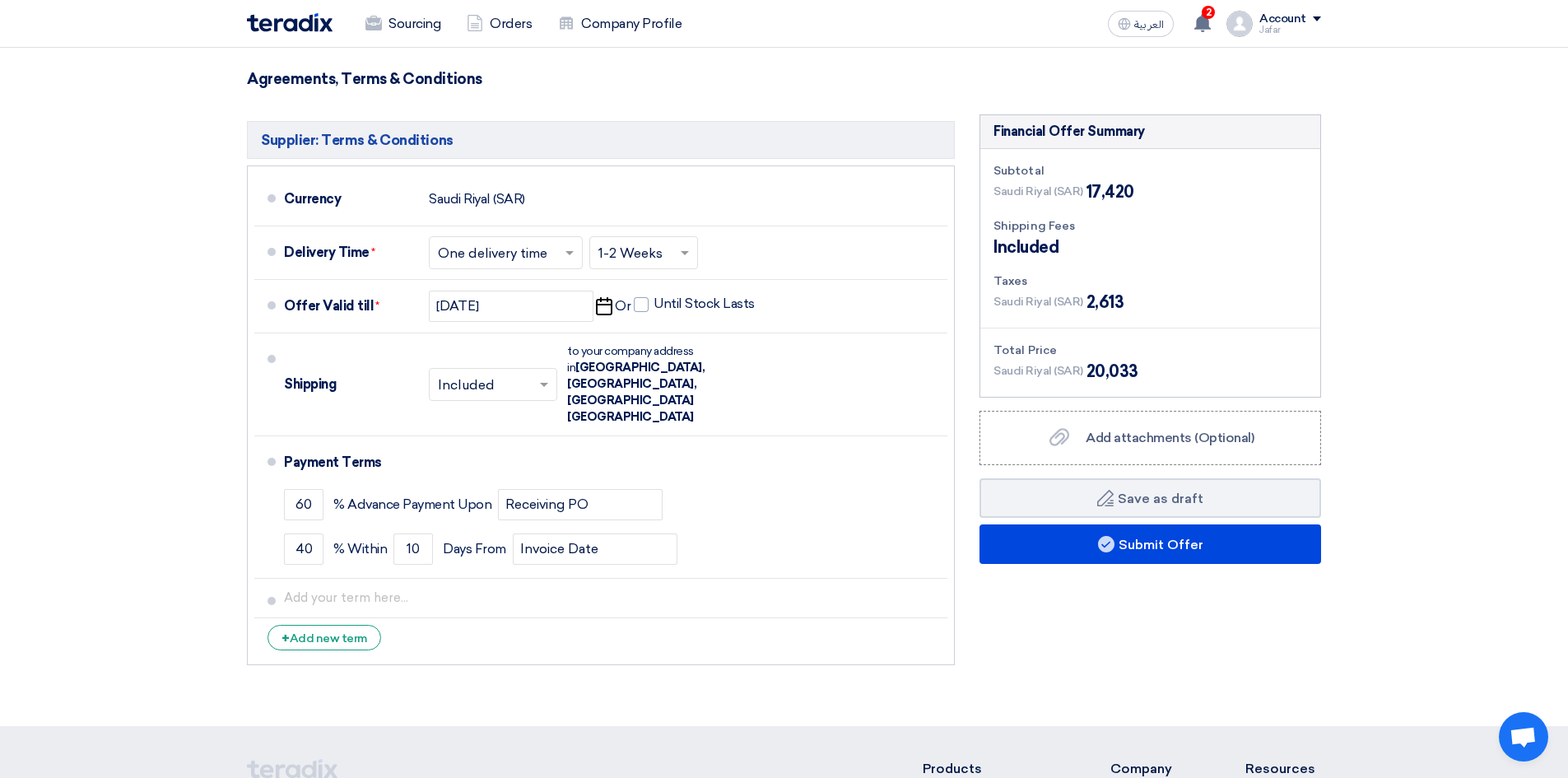
scroll to position [471, 0]
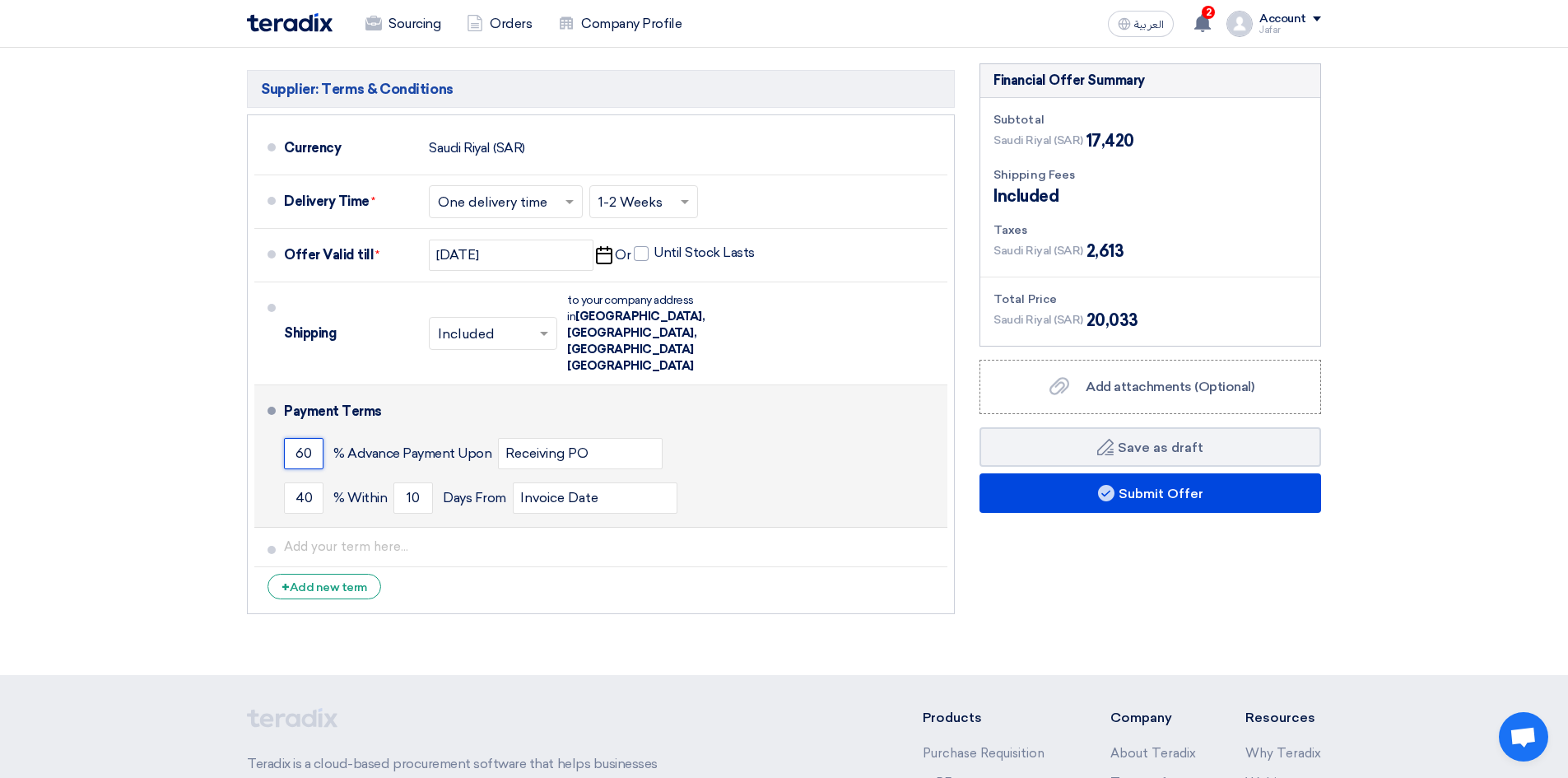
click at [296, 438] on input "60" at bounding box center [304, 454] width 40 height 32
click at [309, 438] on input "60" at bounding box center [304, 454] width 40 height 32
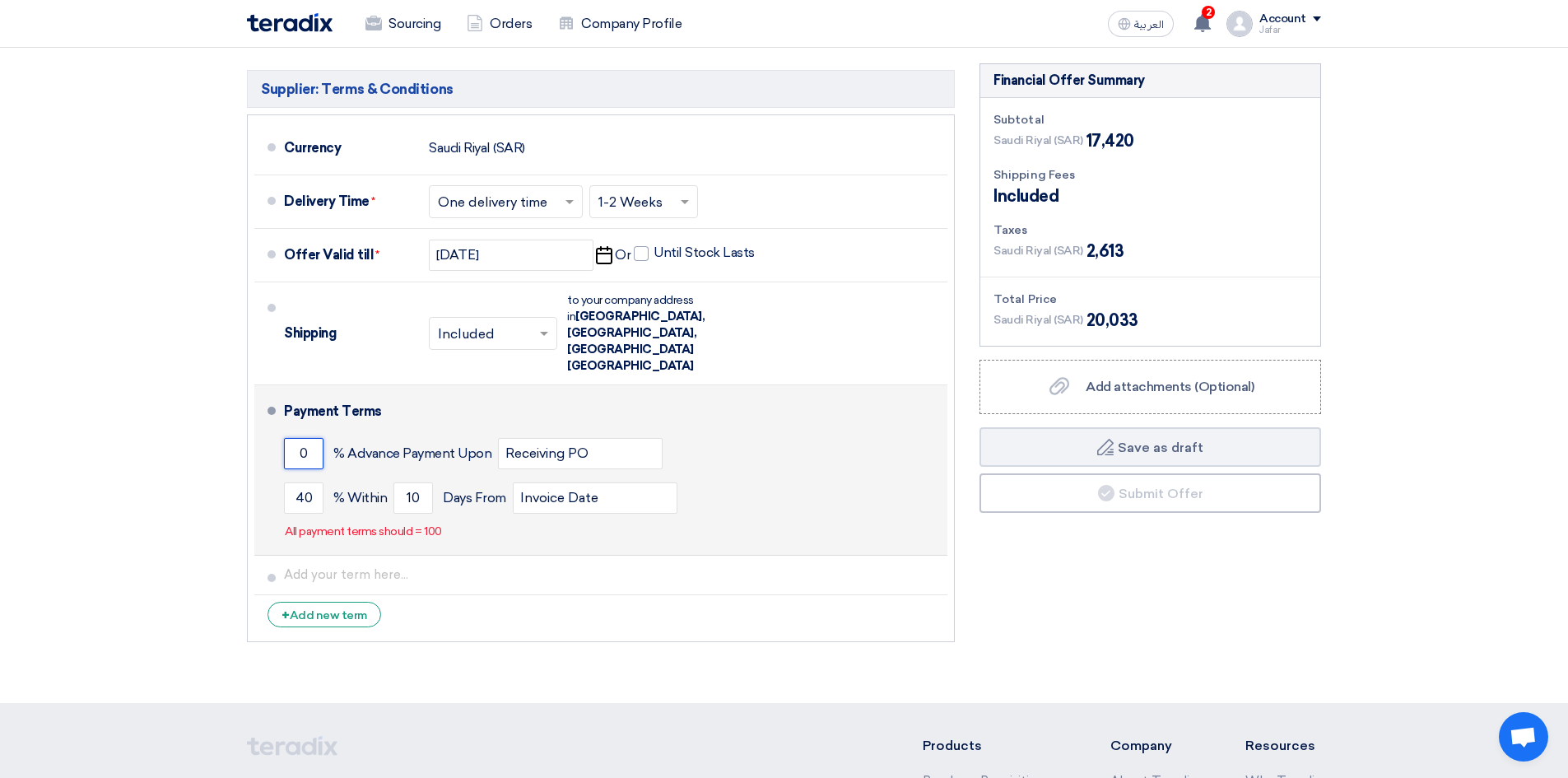
type input "0"
click at [300, 476] on div "40 % [DATE] From Invoice Date" at bounding box center [612, 498] width 657 height 45
click at [308, 483] on input "40" at bounding box center [304, 499] width 40 height 32
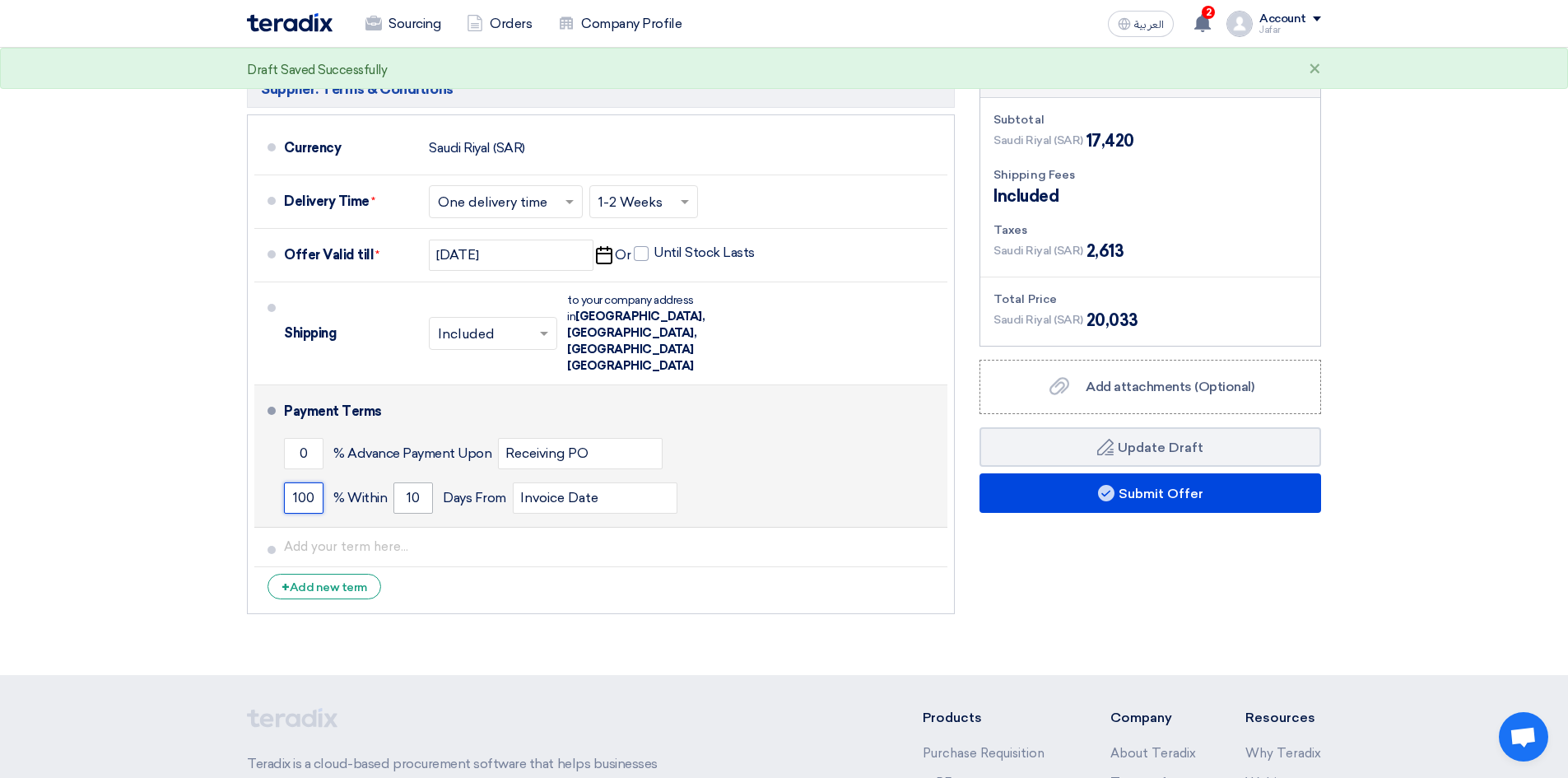
type input "100"
click at [416, 483] on input "10" at bounding box center [413, 499] width 40 height 32
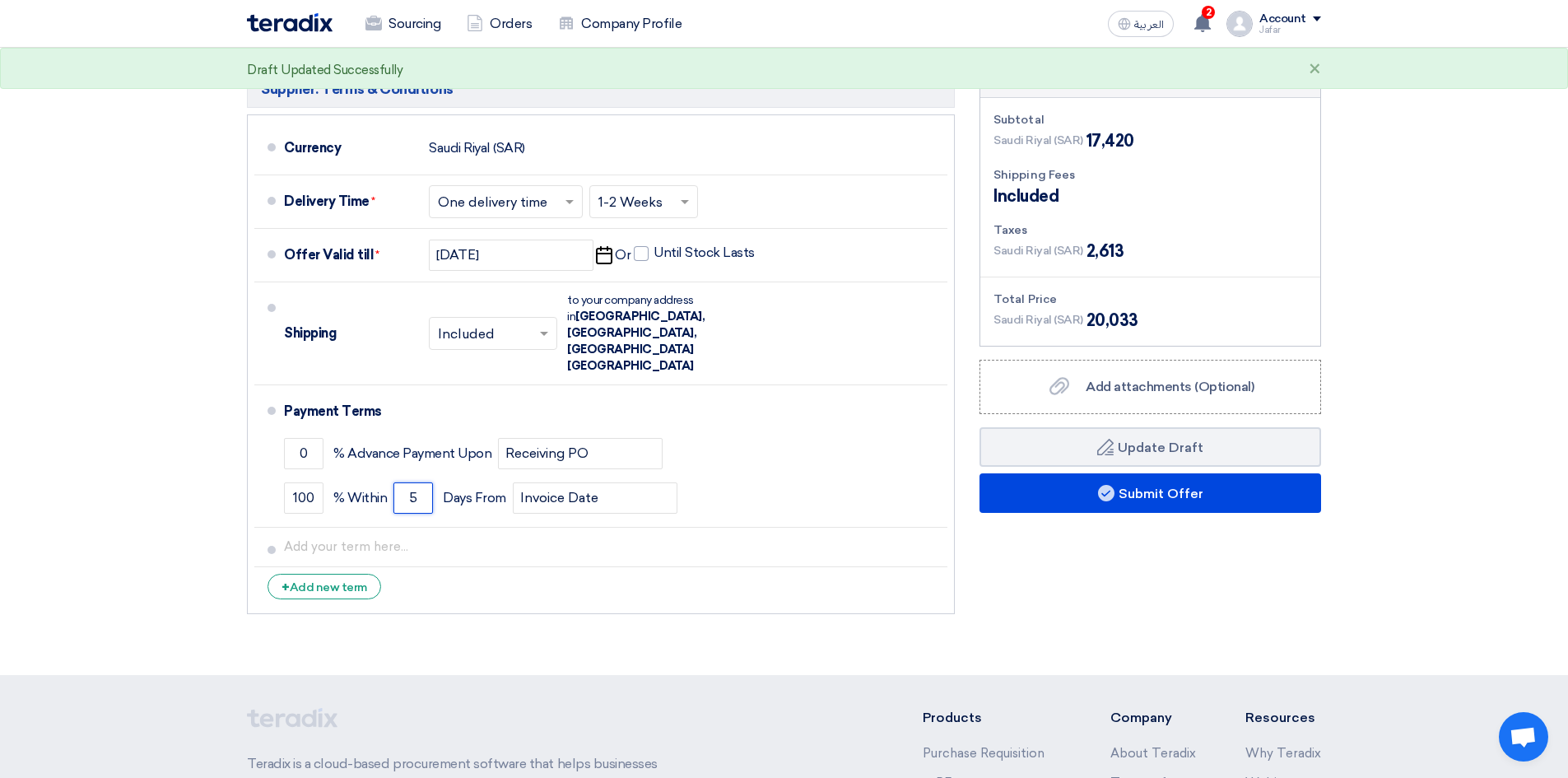
type input "5"
click at [1474, 459] on section "Offer Details # Part Number Item Description Quantity Unit Price (SAR) Taxes + …" at bounding box center [784, 174] width 1568 height 1002
click at [1128, 402] on label "Add attachments (Optional) Add attachments (Optional)" at bounding box center [1150, 387] width 342 height 55
click at [0, 0] on input "Add attachments (Optional) Add attachments (Optional)" at bounding box center [0, 0] width 0 height 0
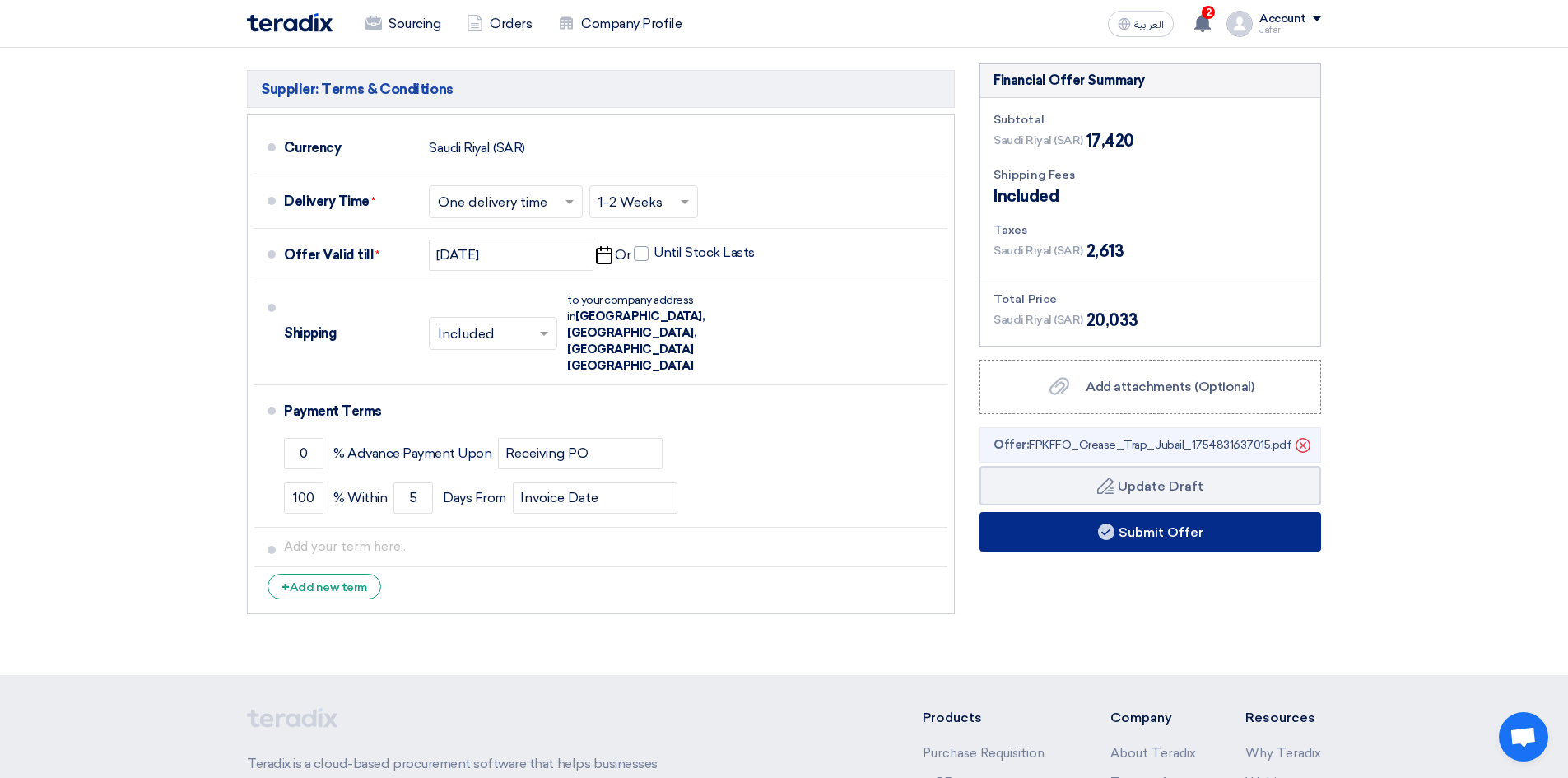
click at [1123, 538] on button "Submit Offer" at bounding box center [1150, 532] width 342 height 40
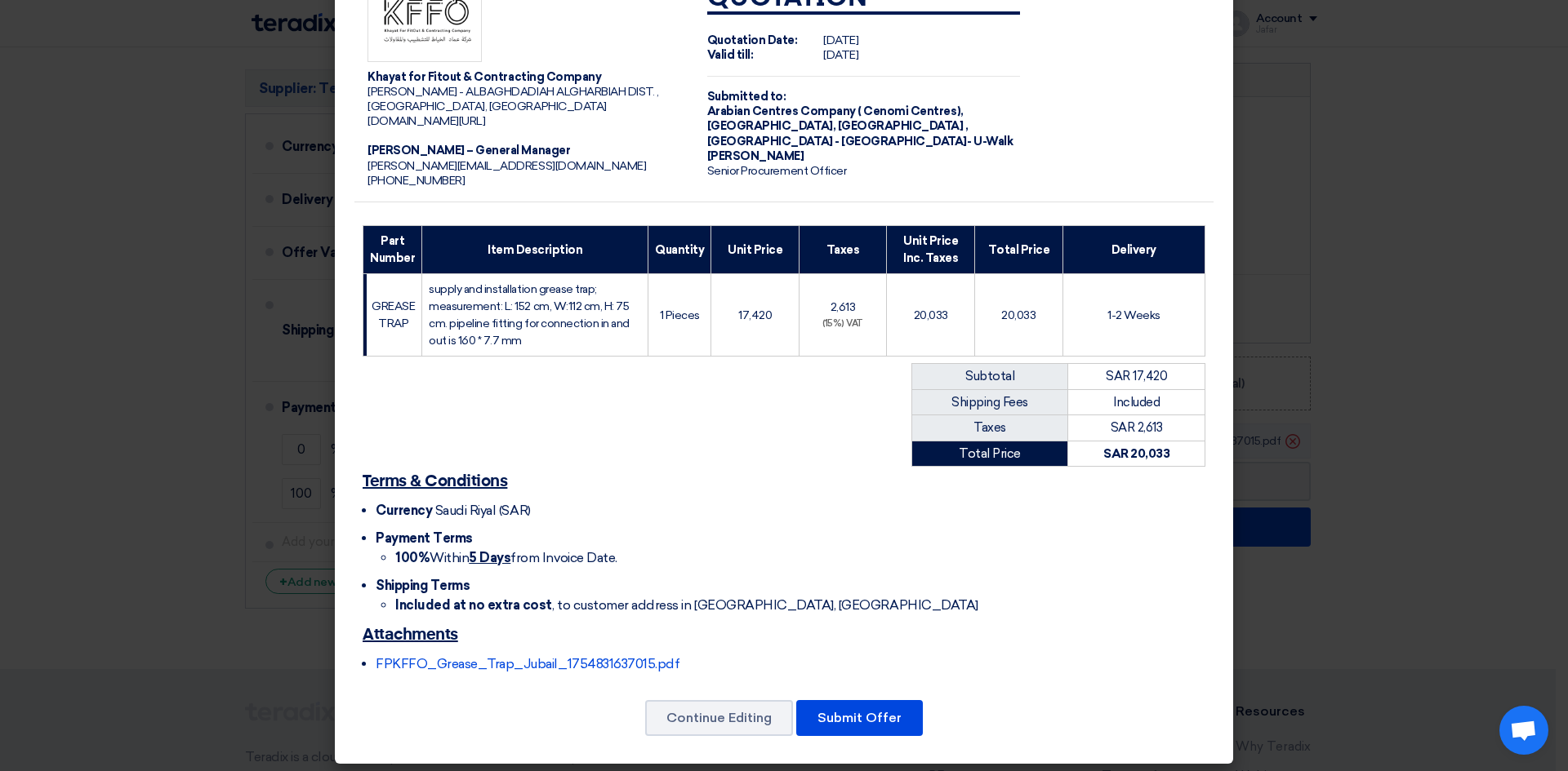
scroll to position [58, 0]
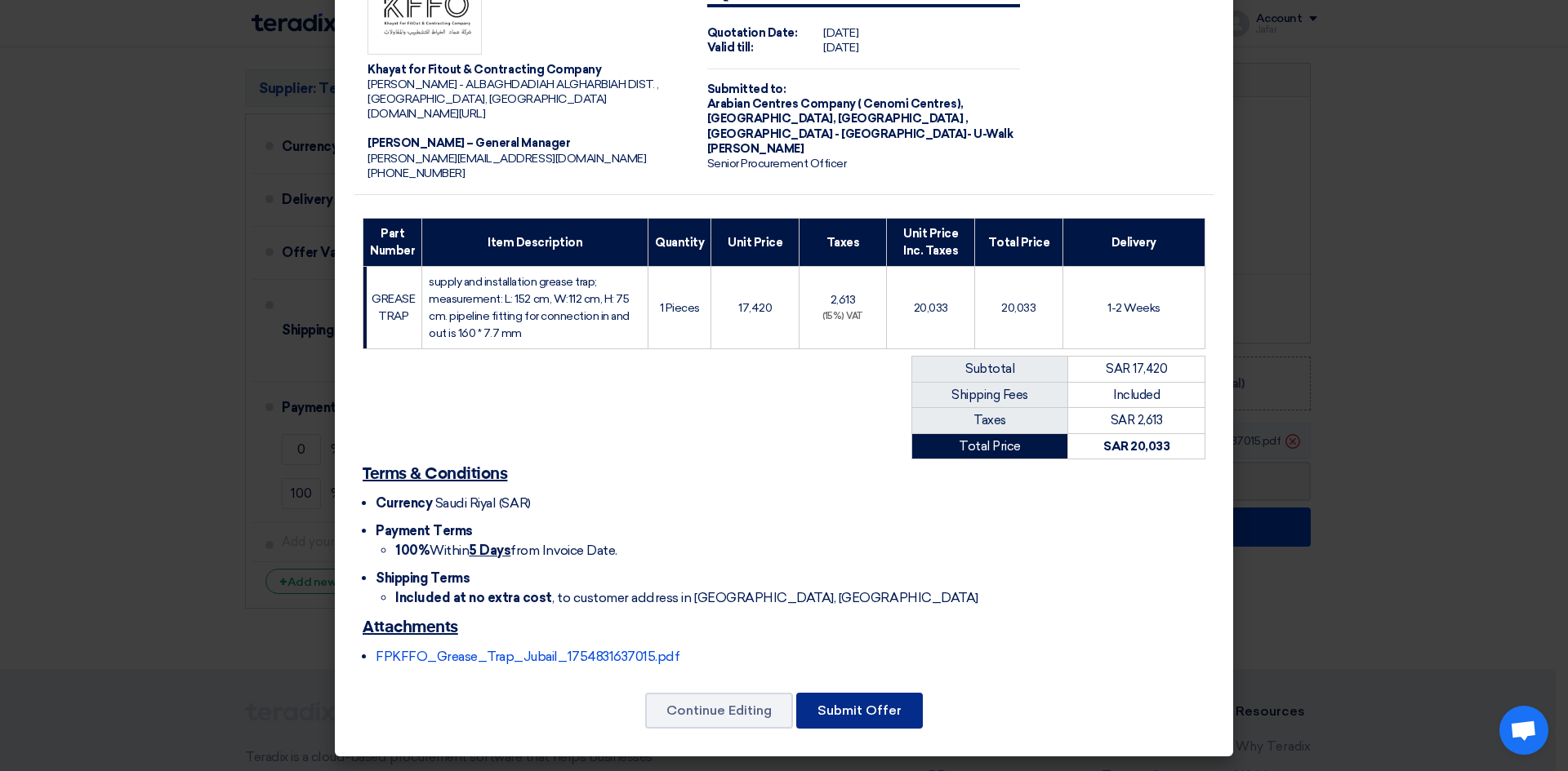
click at [841, 708] on button "Submit Offer" at bounding box center [859, 711] width 127 height 36
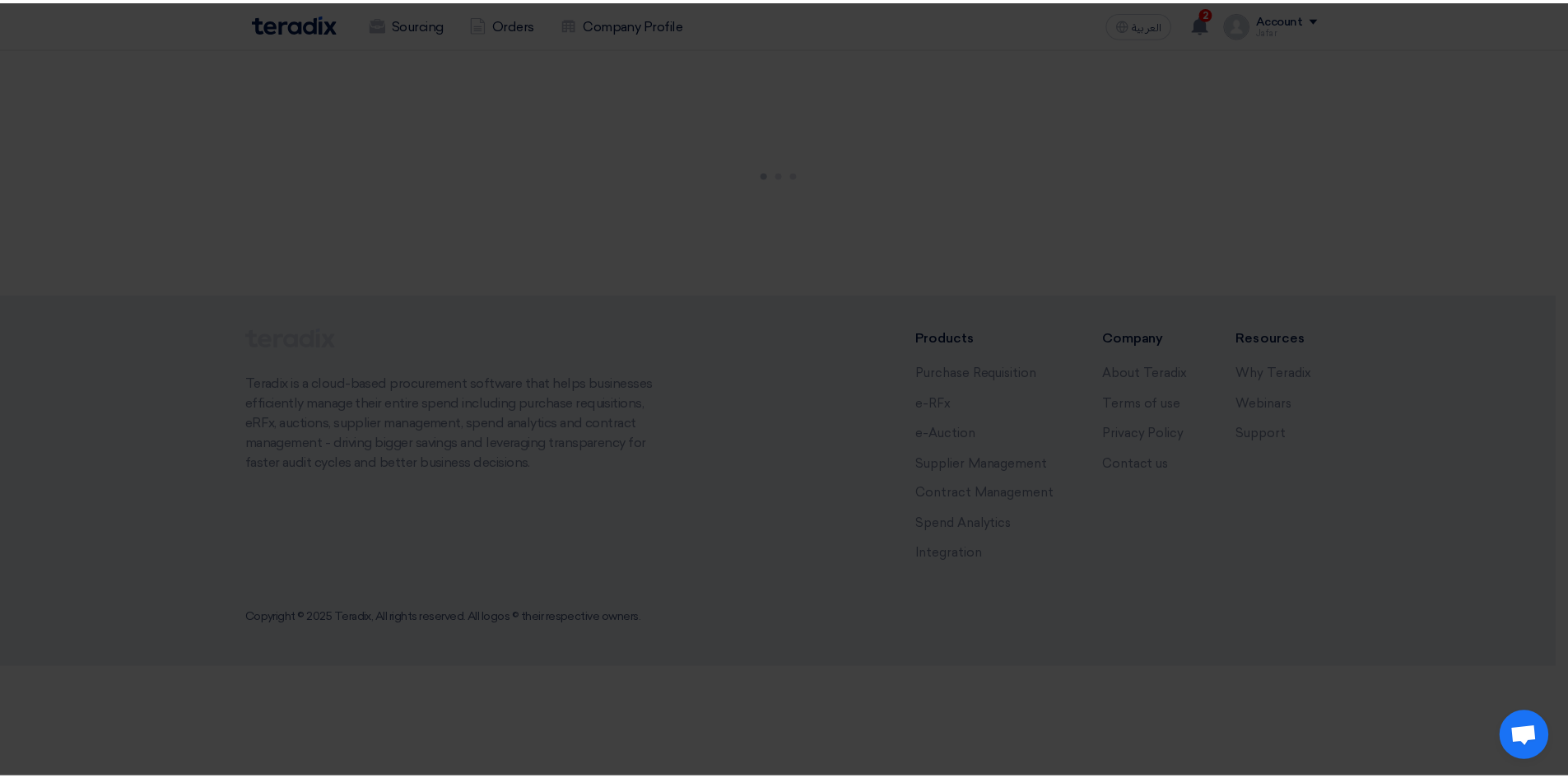
scroll to position [0, 0]
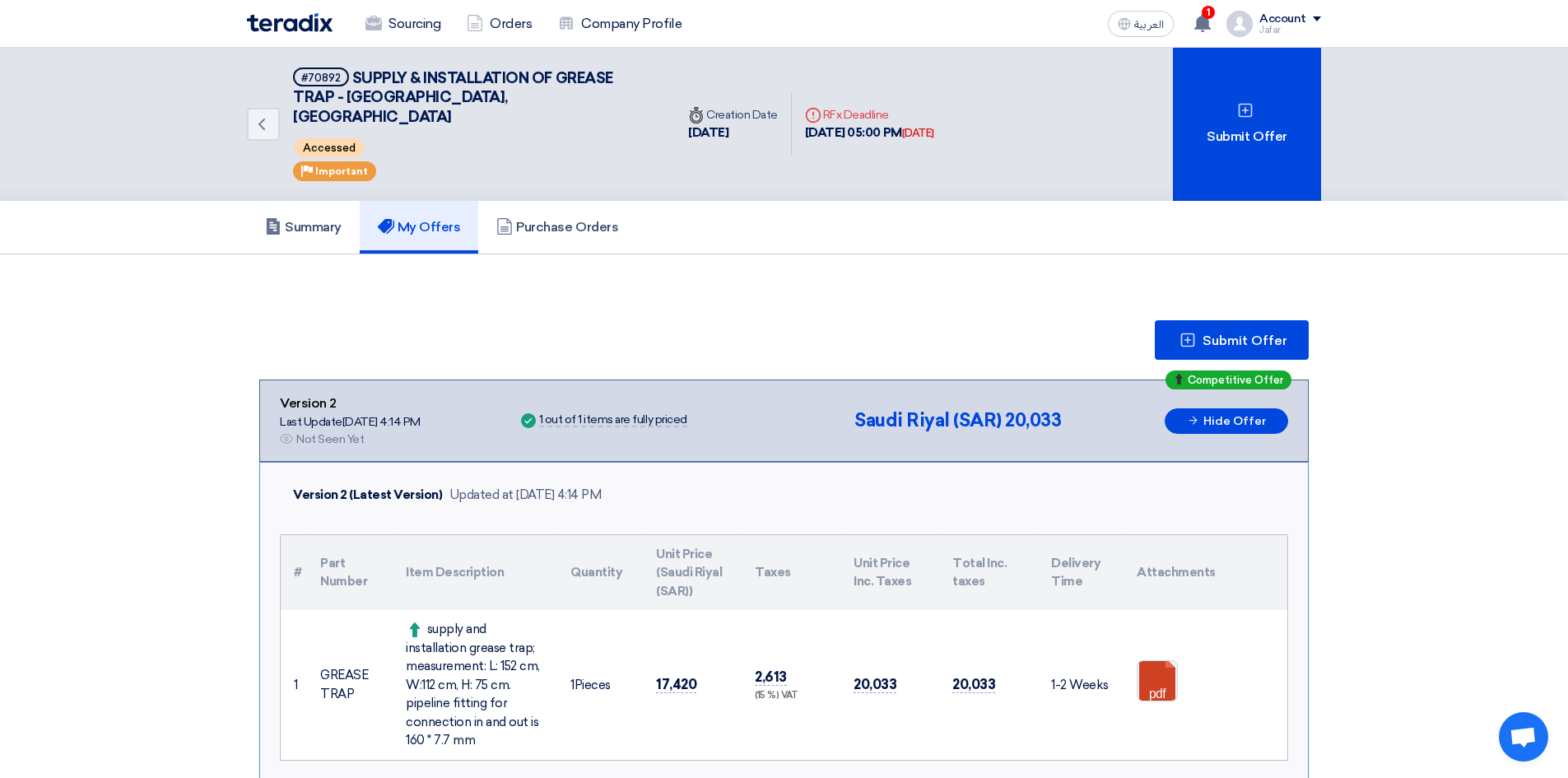
click at [263, 22] on img at bounding box center [289, 22] width 85 height 19
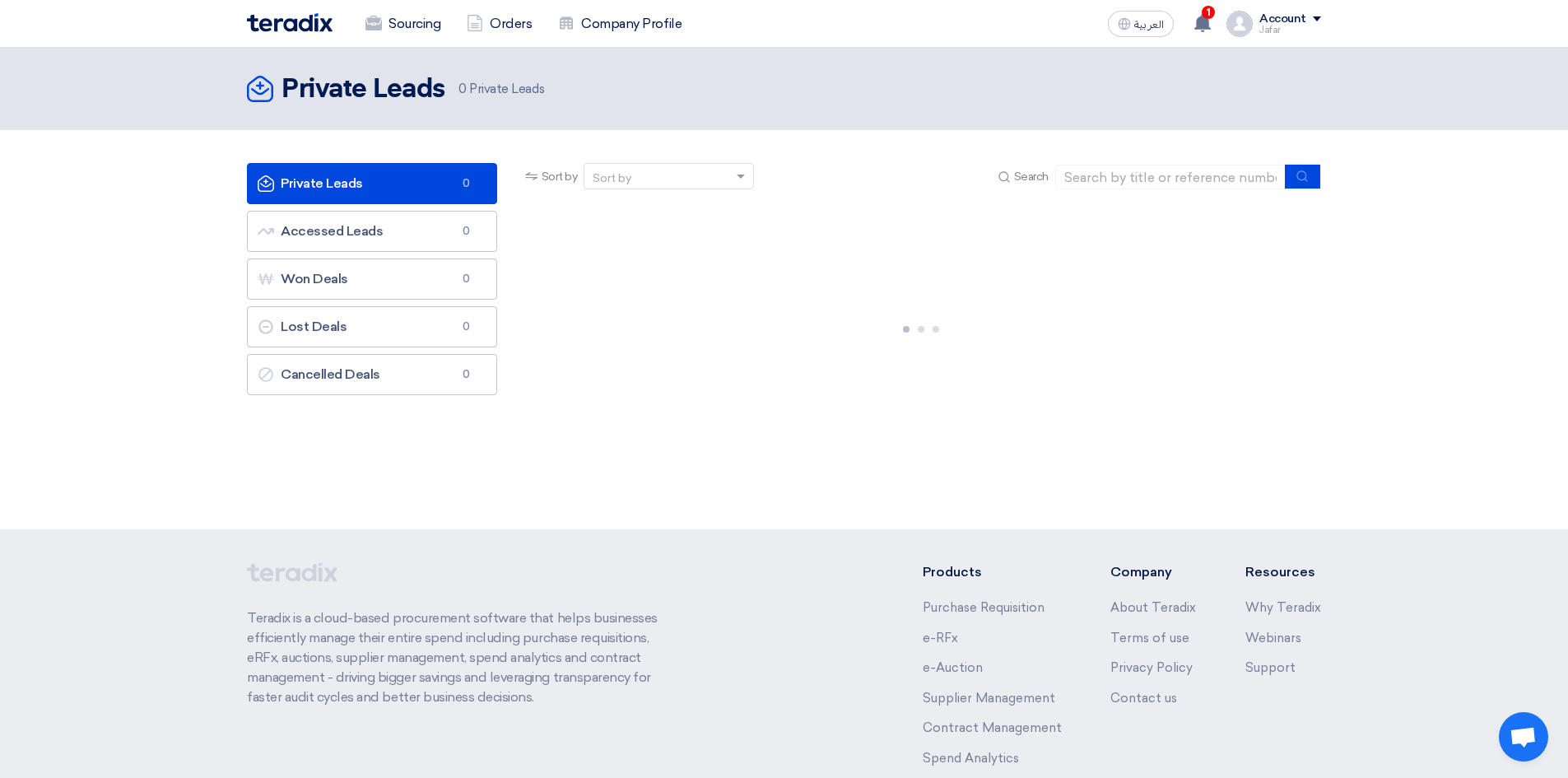
click at [261, 26] on img at bounding box center [289, 22] width 85 height 19
